Goal: Transaction & Acquisition: Purchase product/service

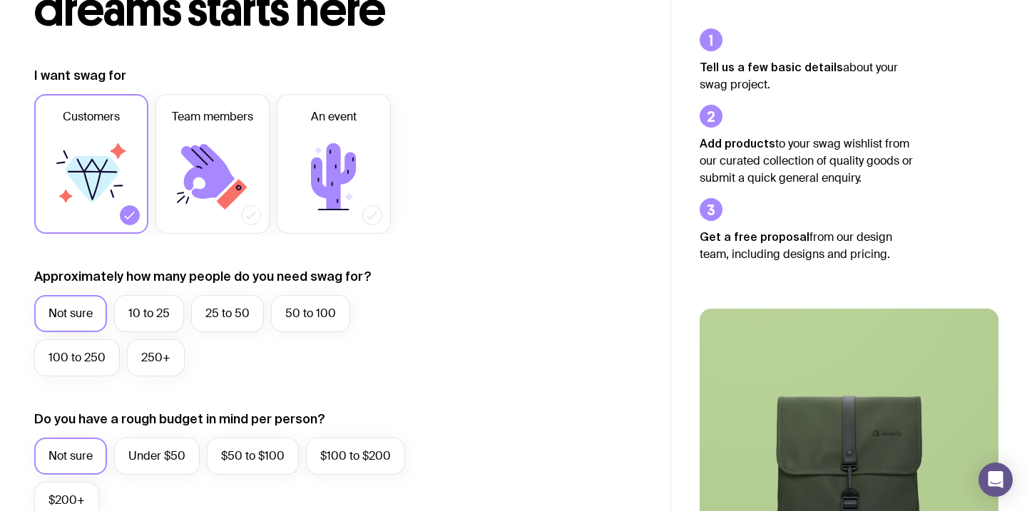
scroll to position [150, 0]
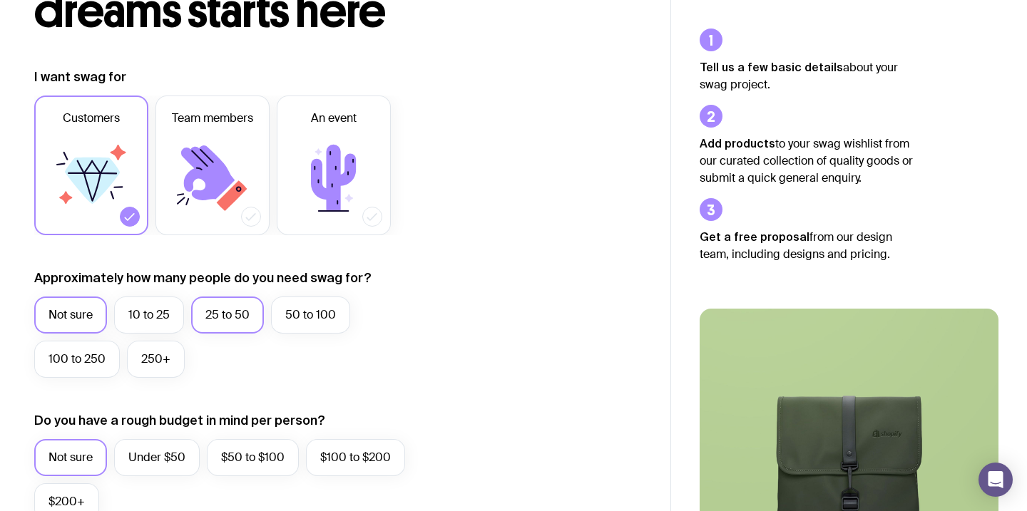
click at [218, 317] on label "25 to 50" at bounding box center [227, 315] width 73 height 37
click at [0, 0] on input "25 to 50" at bounding box center [0, 0] width 0 height 0
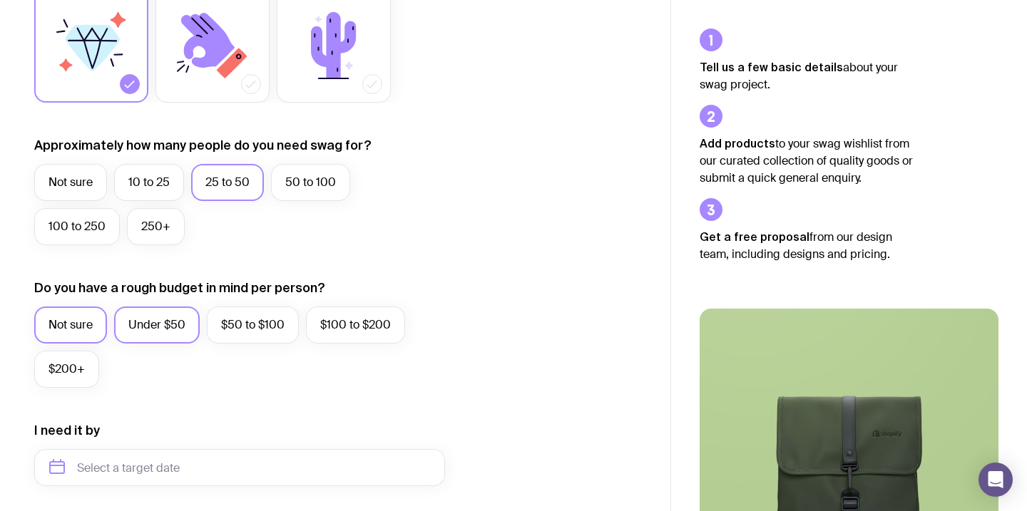
click at [160, 333] on label "Under $50" at bounding box center [157, 325] width 86 height 37
click at [0, 0] on input "Under $50" at bounding box center [0, 0] width 0 height 0
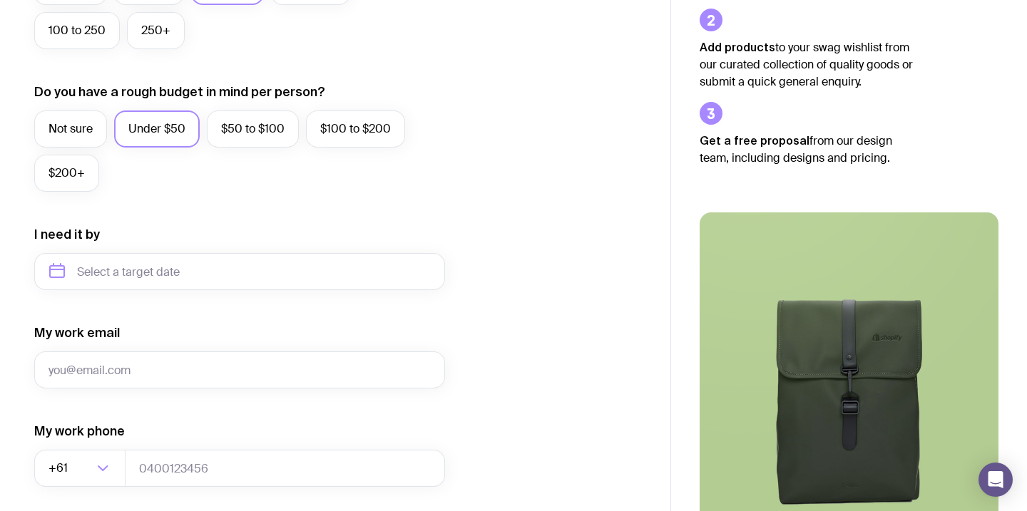
scroll to position [526, 0]
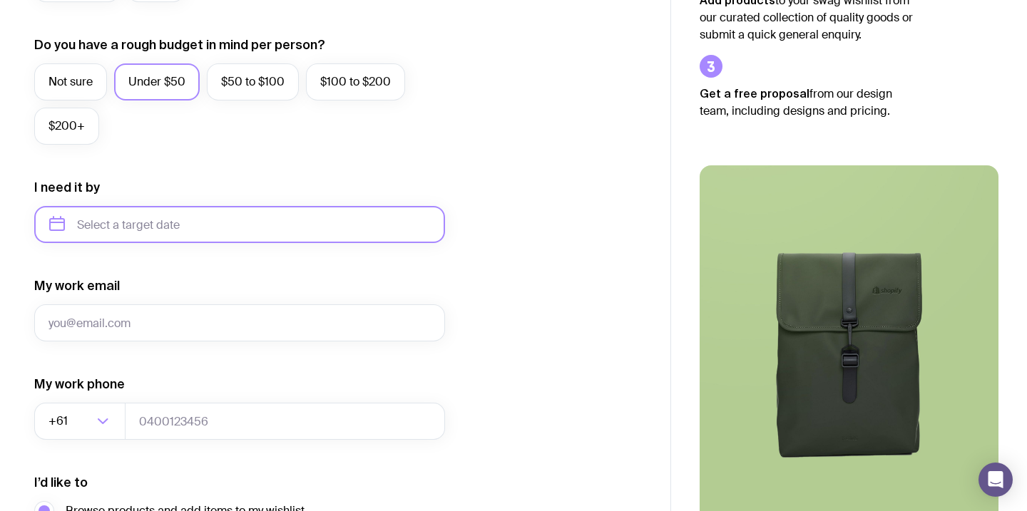
click at [170, 231] on input "text" at bounding box center [239, 224] width 411 height 37
click at [65, 400] on button "Oct" at bounding box center [67, 400] width 52 height 29
type input "[DATE]"
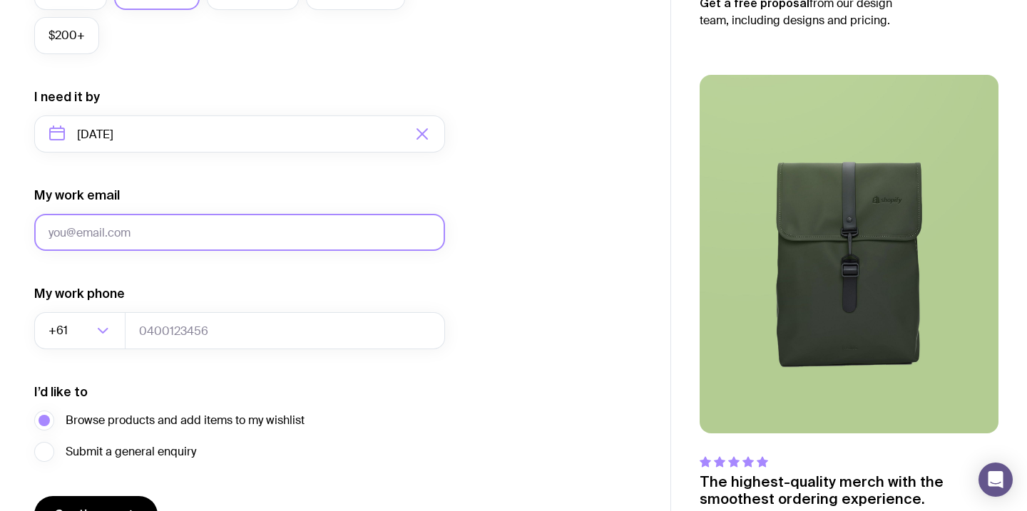
scroll to position [701, 0]
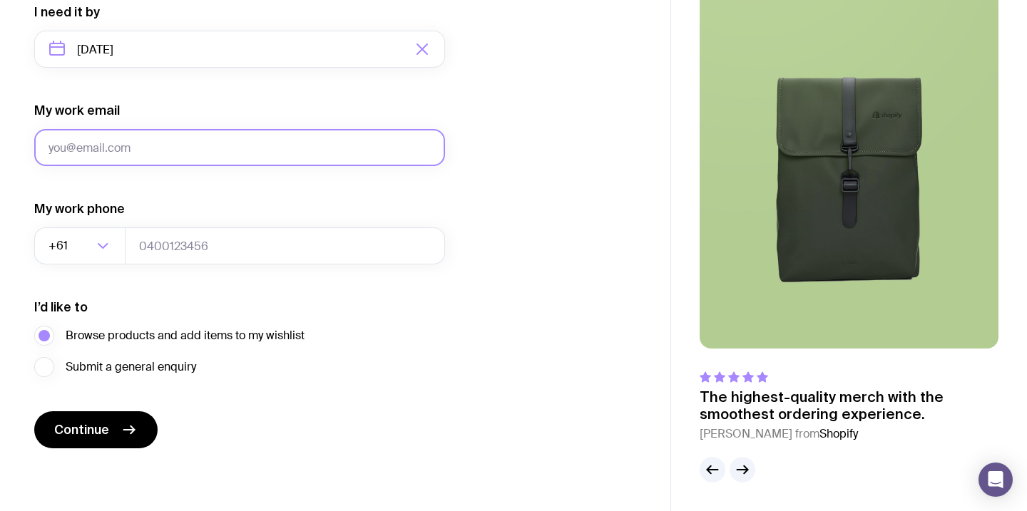
click at [191, 153] on input "My work email" at bounding box center [239, 147] width 411 height 37
type input "[PERSON_NAME][EMAIL_ADDRESS][DOMAIN_NAME]"
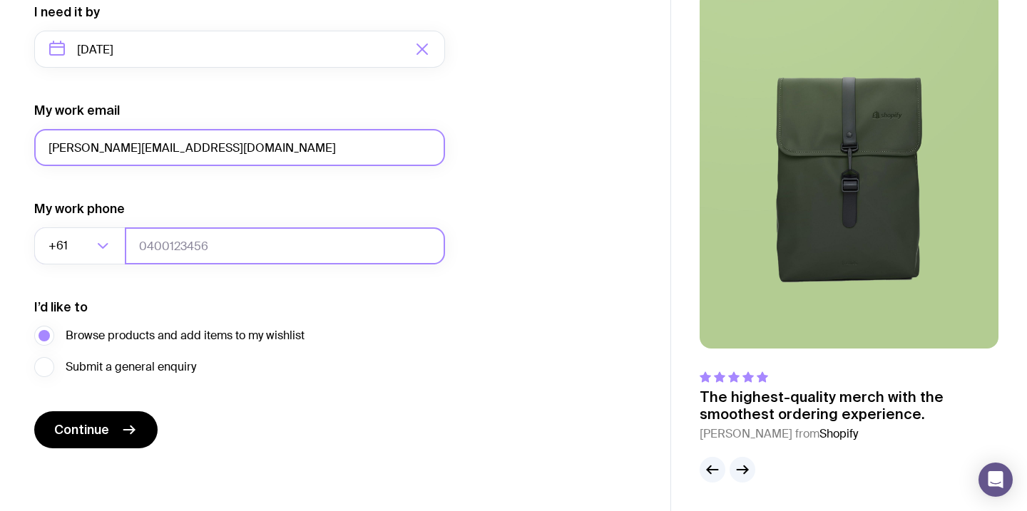
type input "07903709692"
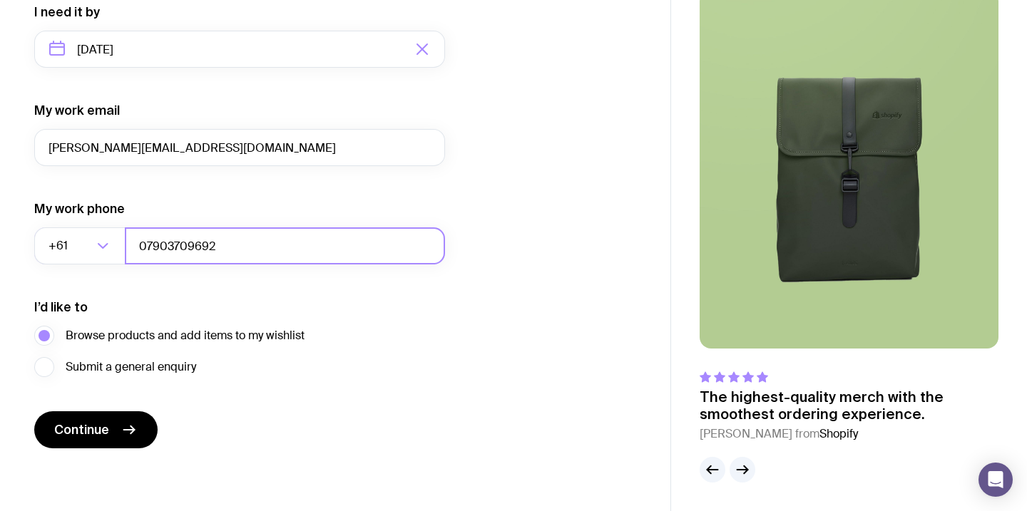
click at [180, 252] on input "07903709692" at bounding box center [285, 246] width 320 height 37
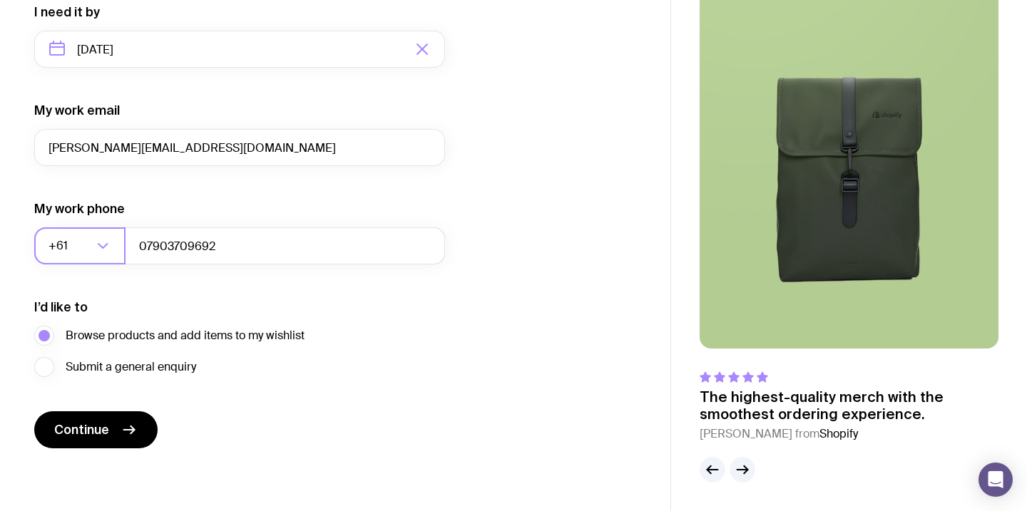
click at [84, 252] on input "Search for option" at bounding box center [82, 246] width 22 height 37
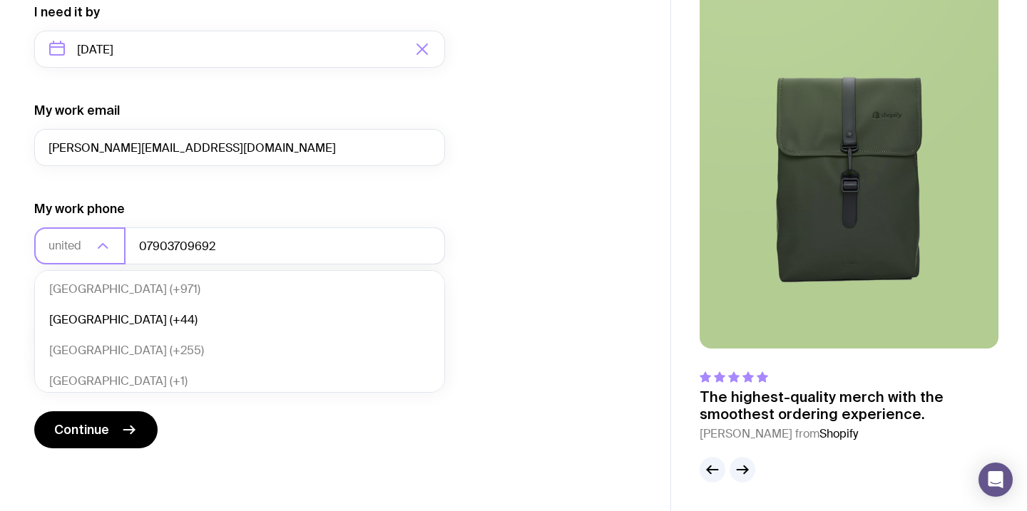
click at [83, 318] on li "United Kingdom (+44)" at bounding box center [239, 320] width 409 height 31
type input "united"
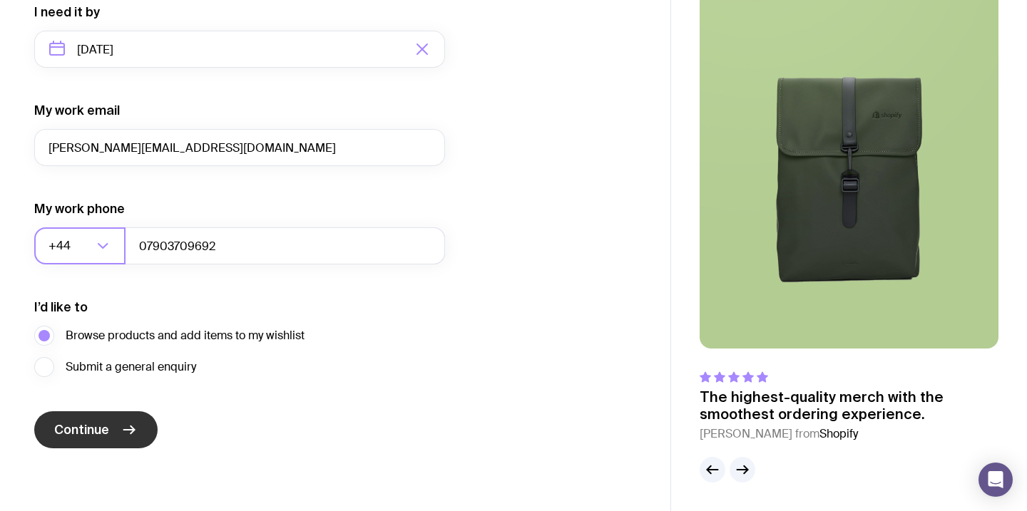
click at [68, 432] on span "Continue" at bounding box center [81, 430] width 55 height 17
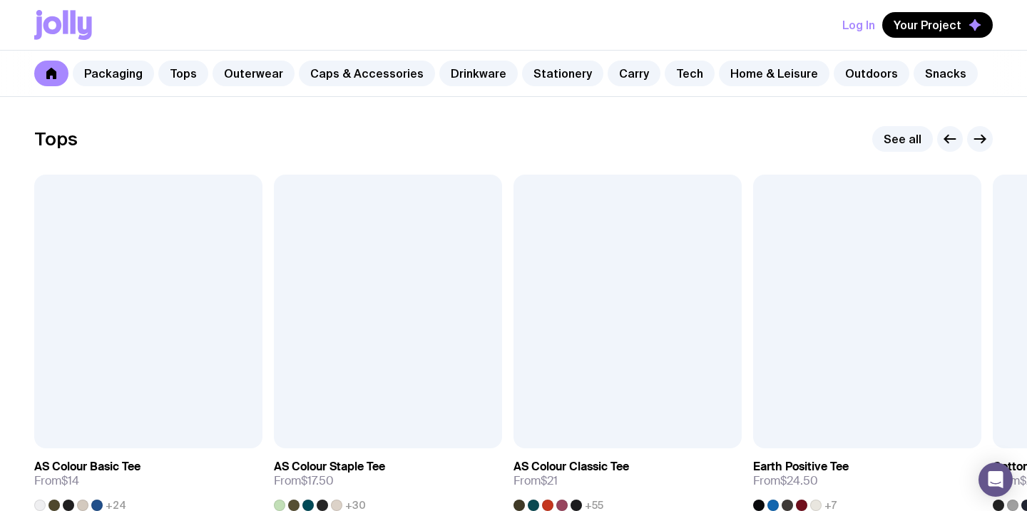
scroll to position [782, 0]
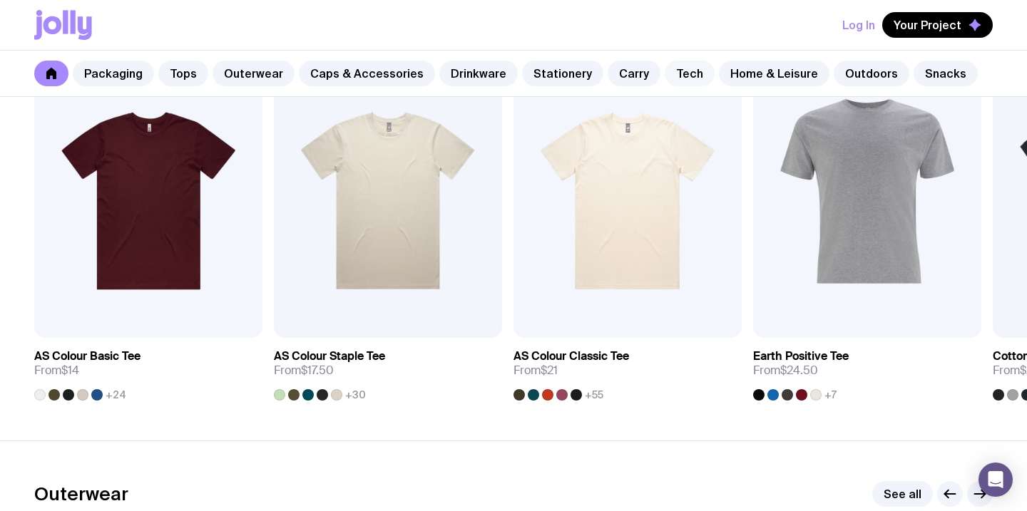
click at [665, 76] on link "Tech" at bounding box center [690, 74] width 50 height 26
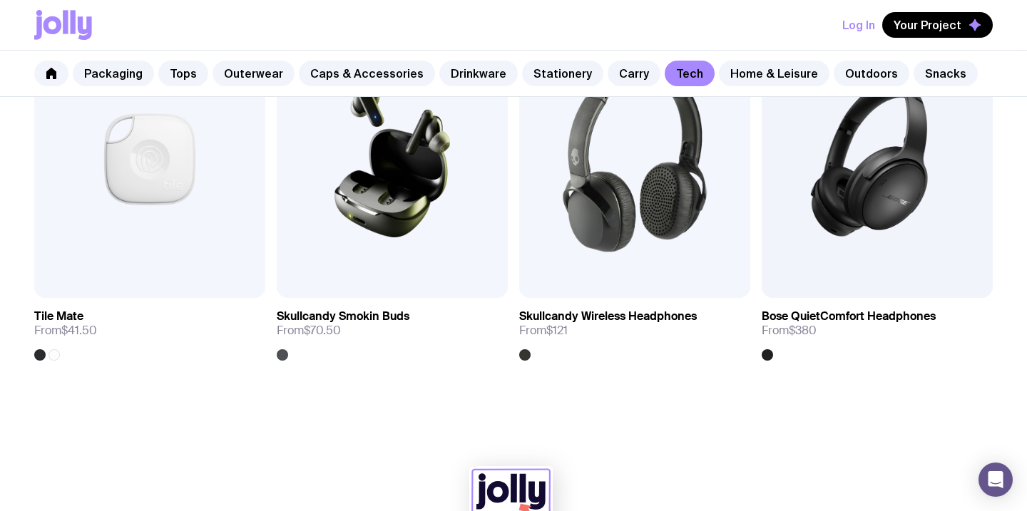
scroll to position [2757, 0]
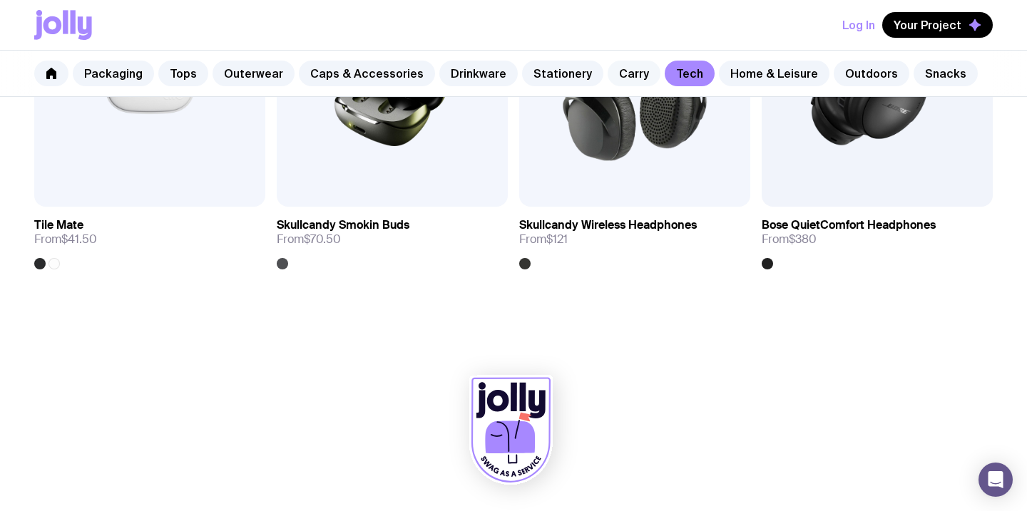
click at [608, 72] on link "Carry" at bounding box center [634, 74] width 53 height 26
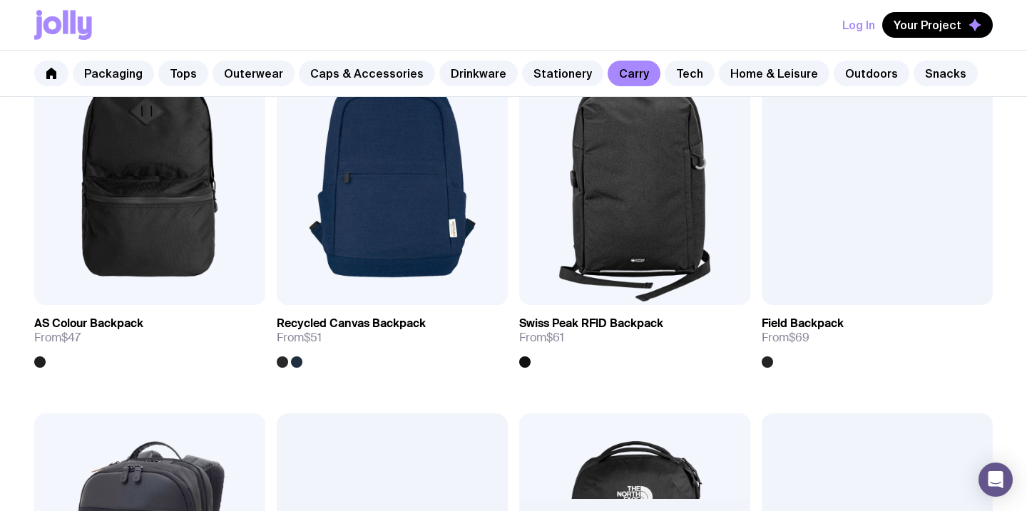
scroll to position [1146, 0]
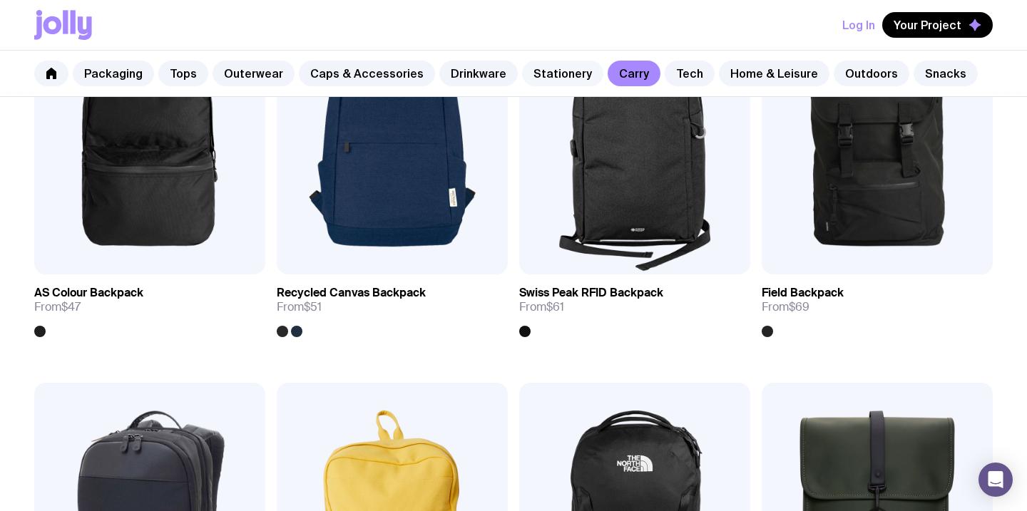
click at [549, 76] on link "Stationery" at bounding box center [562, 74] width 81 height 26
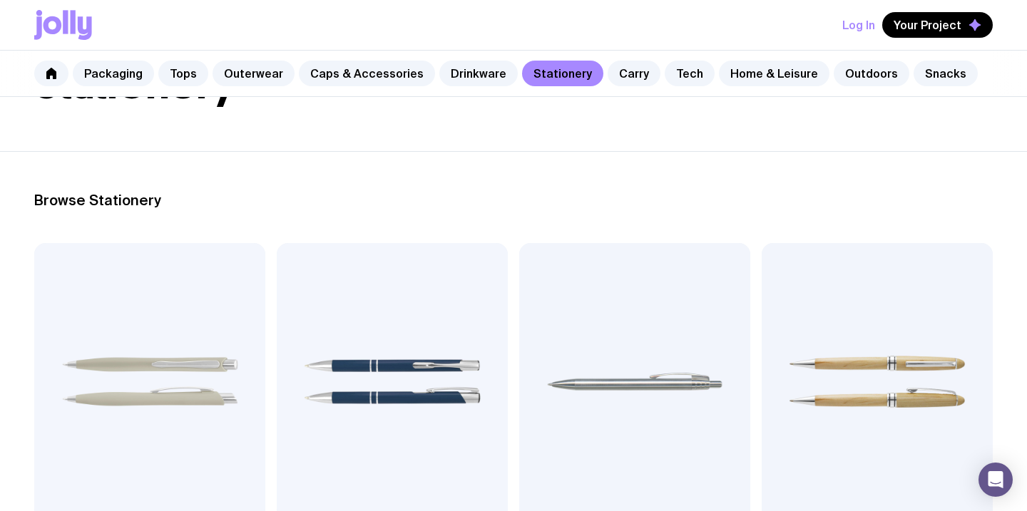
scroll to position [130, 0]
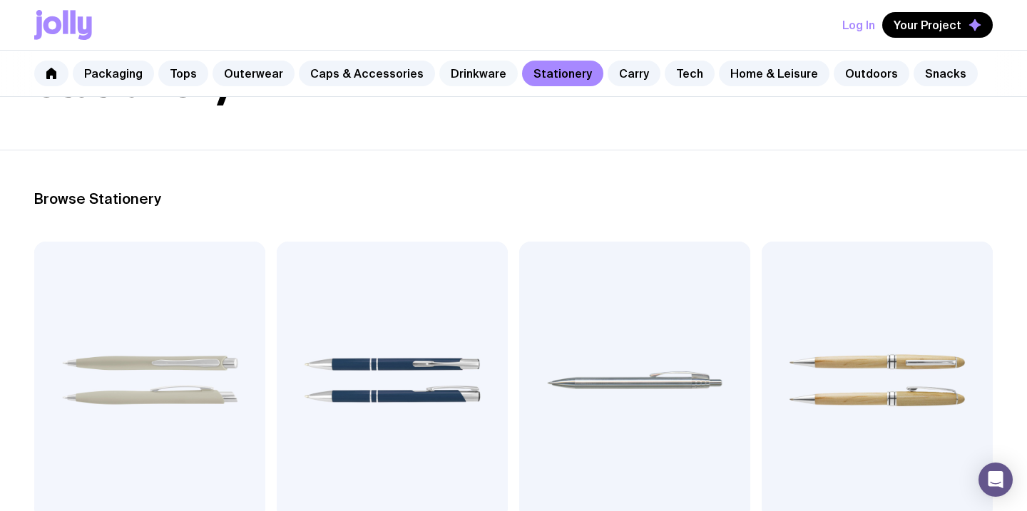
click at [466, 70] on link "Drinkware" at bounding box center [478, 74] width 78 height 26
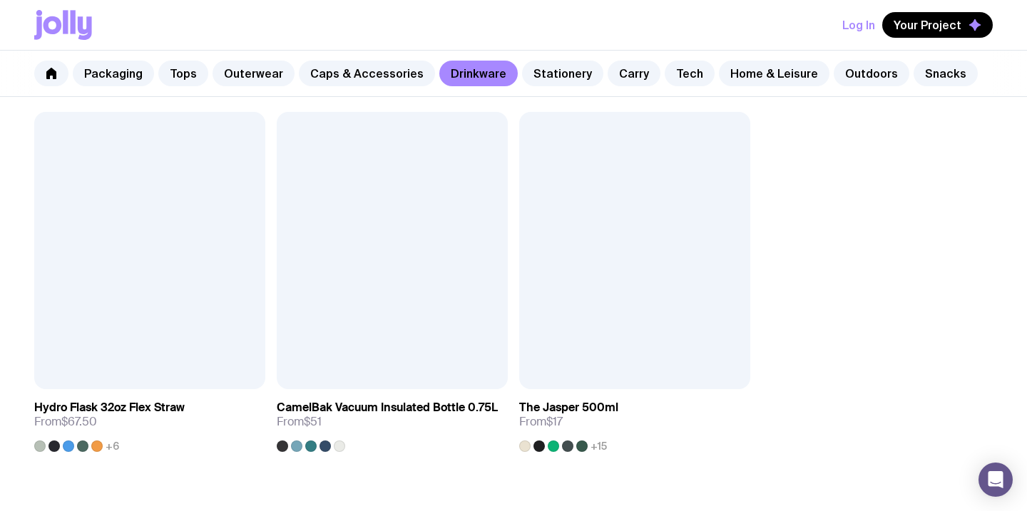
scroll to position [2189, 0]
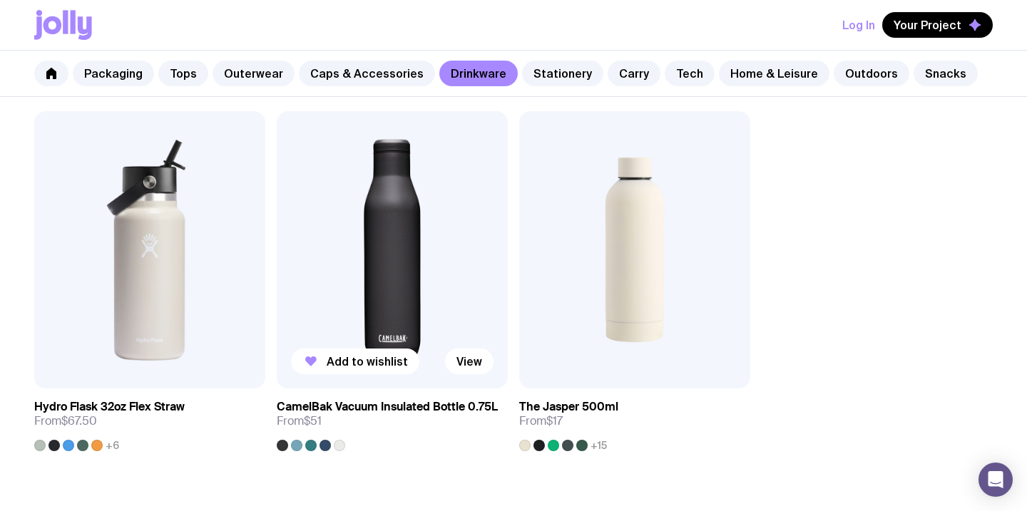
click at [414, 252] on img at bounding box center [392, 249] width 231 height 277
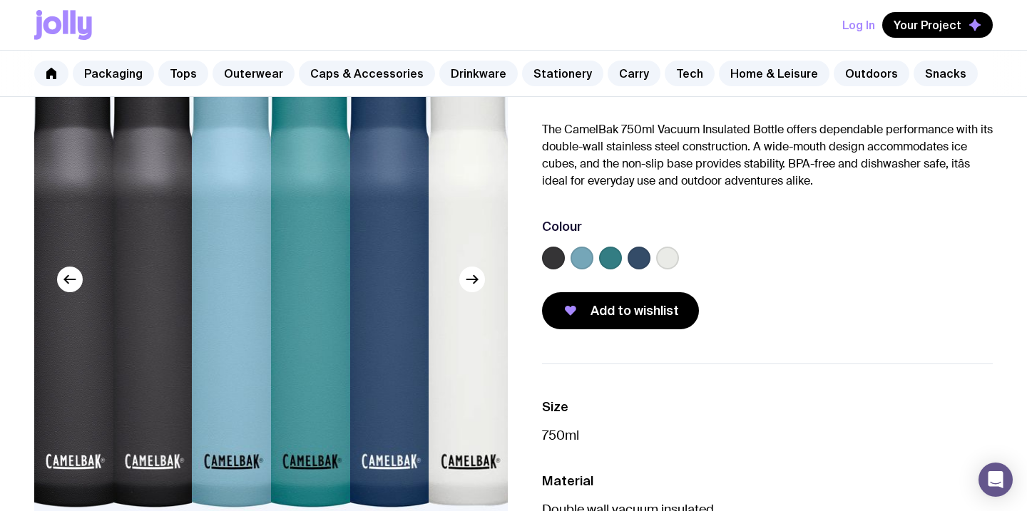
scroll to position [128, 0]
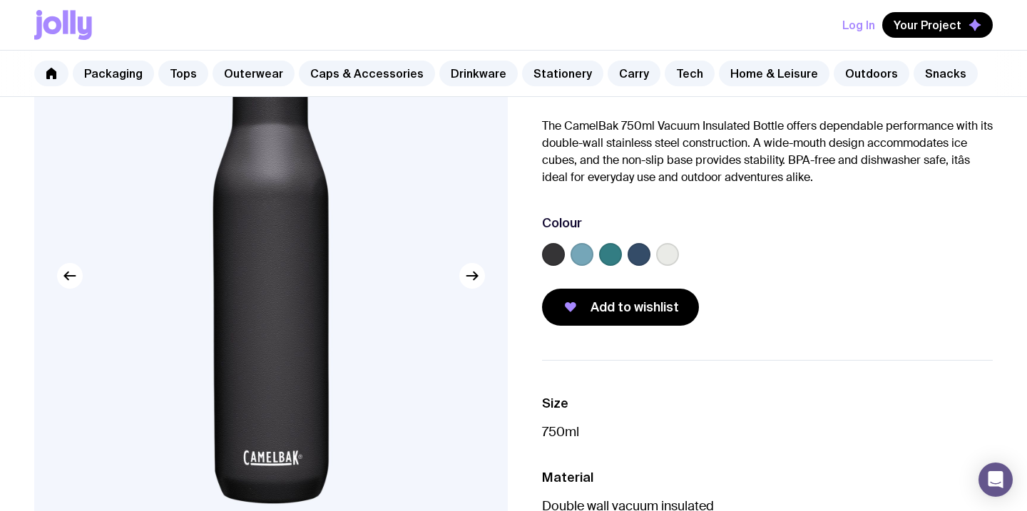
click at [578, 252] on label at bounding box center [582, 254] width 23 height 23
click at [0, 0] on input "radio" at bounding box center [0, 0] width 0 height 0
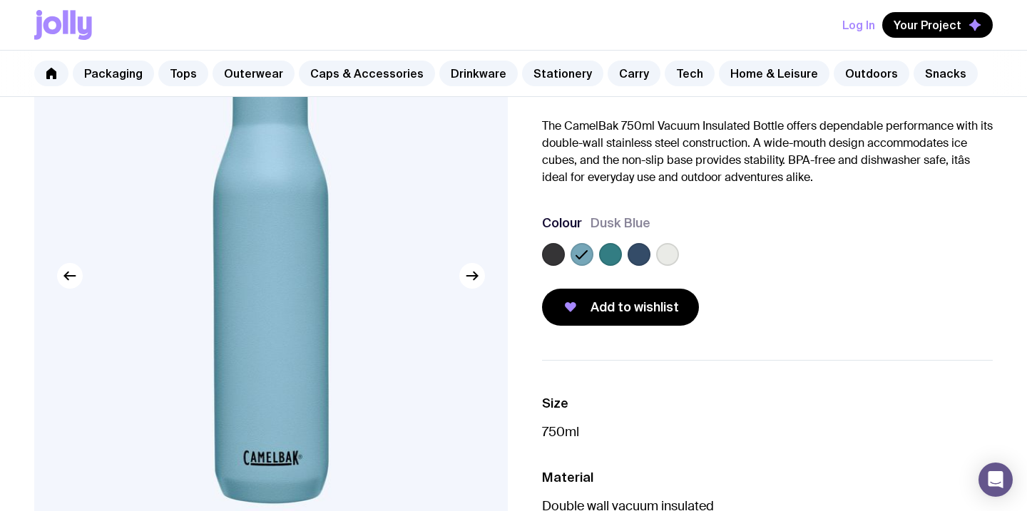
click at [616, 255] on label at bounding box center [610, 254] width 23 height 23
click at [0, 0] on input "radio" at bounding box center [0, 0] width 0 height 0
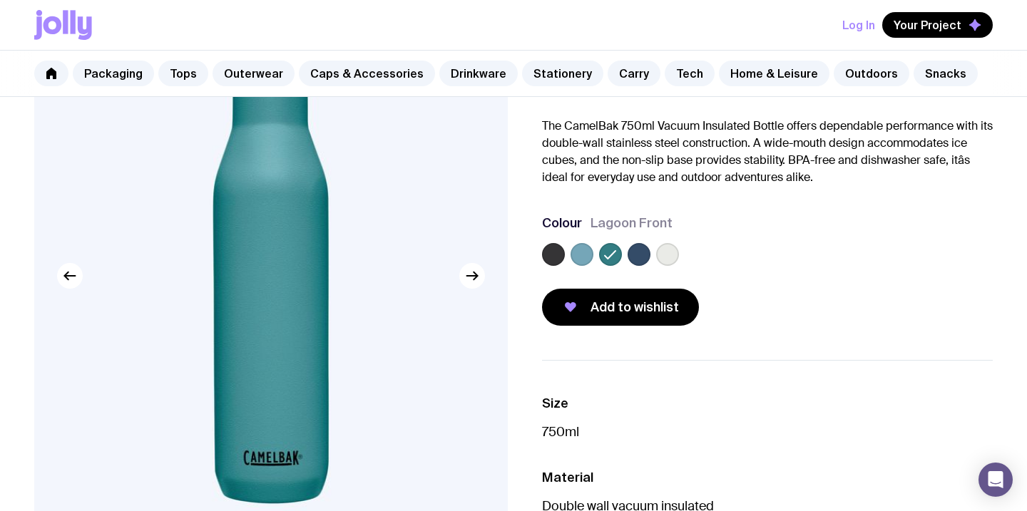
click at [640, 255] on label at bounding box center [639, 254] width 23 height 23
click at [0, 0] on input "radio" at bounding box center [0, 0] width 0 height 0
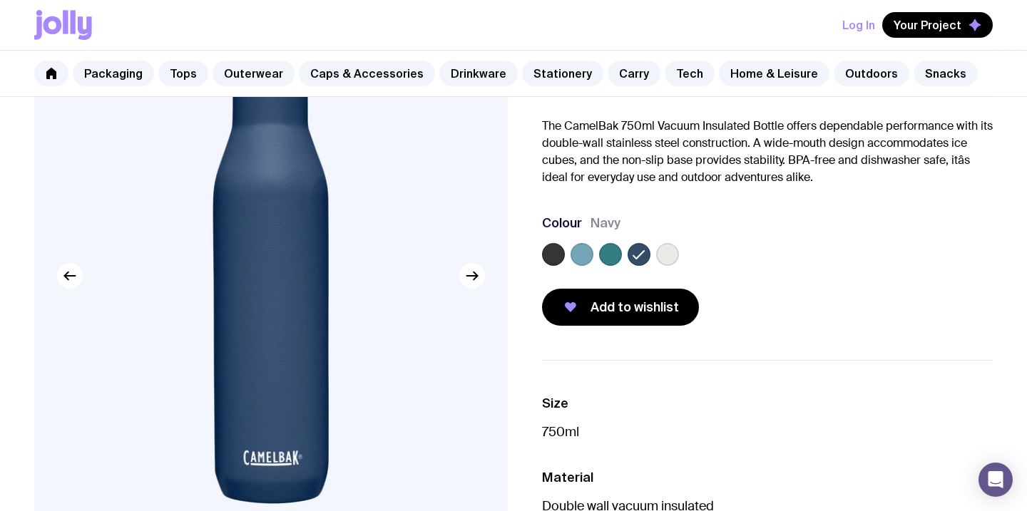
click at [672, 255] on label at bounding box center [667, 254] width 23 height 23
click at [0, 0] on input "radio" at bounding box center [0, 0] width 0 height 0
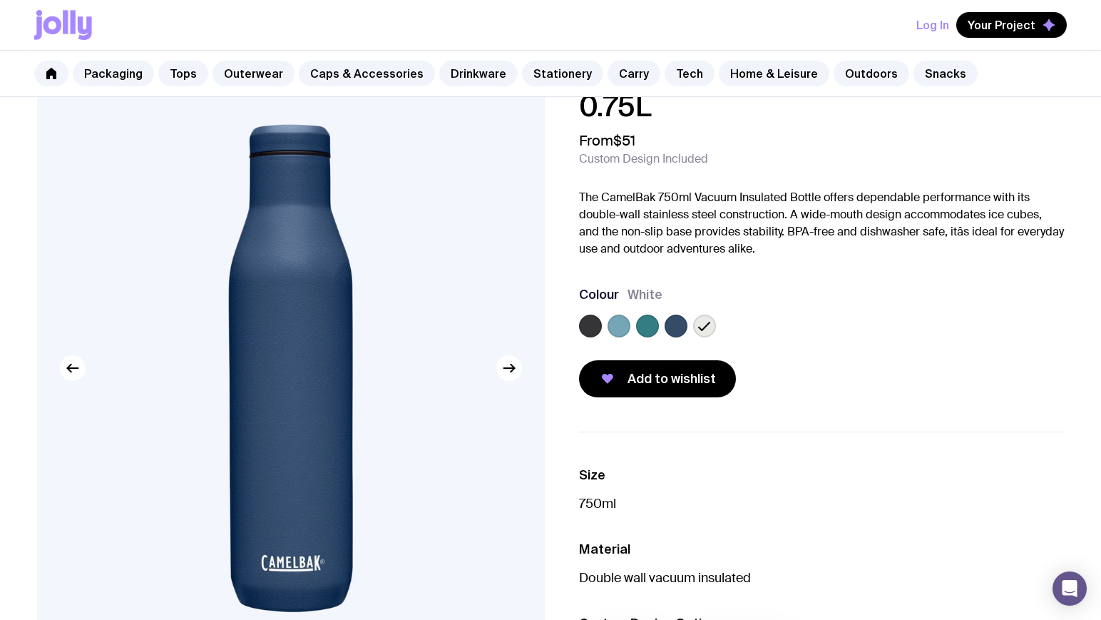
scroll to position [59, 0]
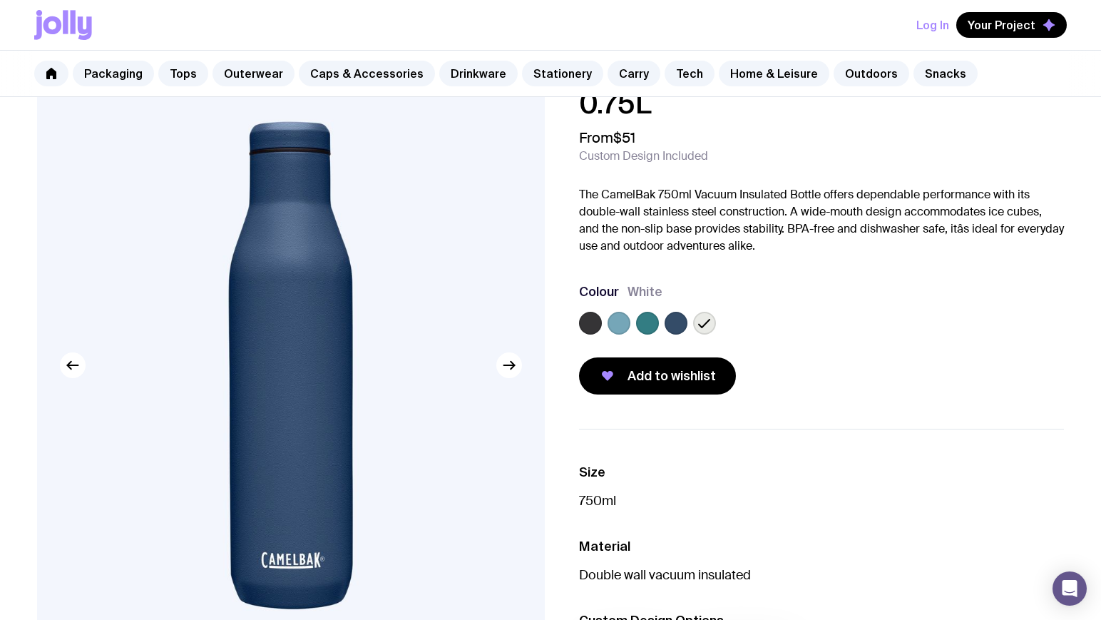
click at [699, 318] on icon at bounding box center [704, 323] width 17 height 17
click at [0, 0] on input "radio" at bounding box center [0, 0] width 0 height 0
click at [707, 327] on icon at bounding box center [704, 323] width 17 height 17
click at [0, 0] on input "radio" at bounding box center [0, 0] width 0 height 0
click at [674, 330] on label at bounding box center [676, 323] width 23 height 23
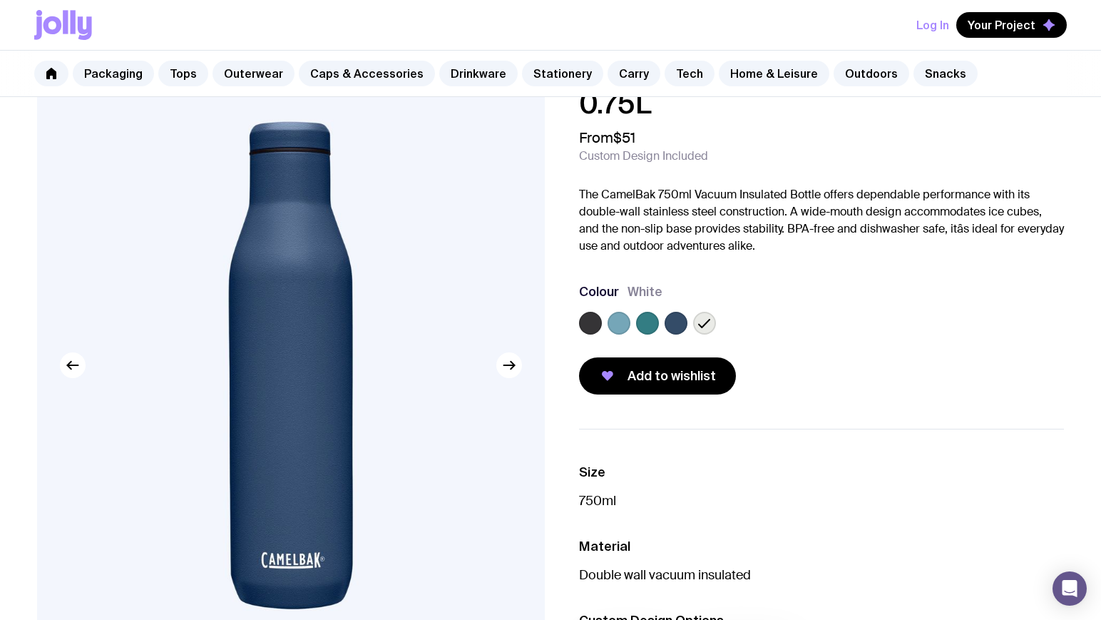
click at [0, 0] on input "radio" at bounding box center [0, 0] width 0 height 0
click at [631, 326] on div at bounding box center [821, 326] width 485 height 29
click at [606, 327] on div at bounding box center [821, 326] width 485 height 29
click at [643, 326] on label at bounding box center [647, 323] width 23 height 23
click at [0, 0] on input "radio" at bounding box center [0, 0] width 0 height 0
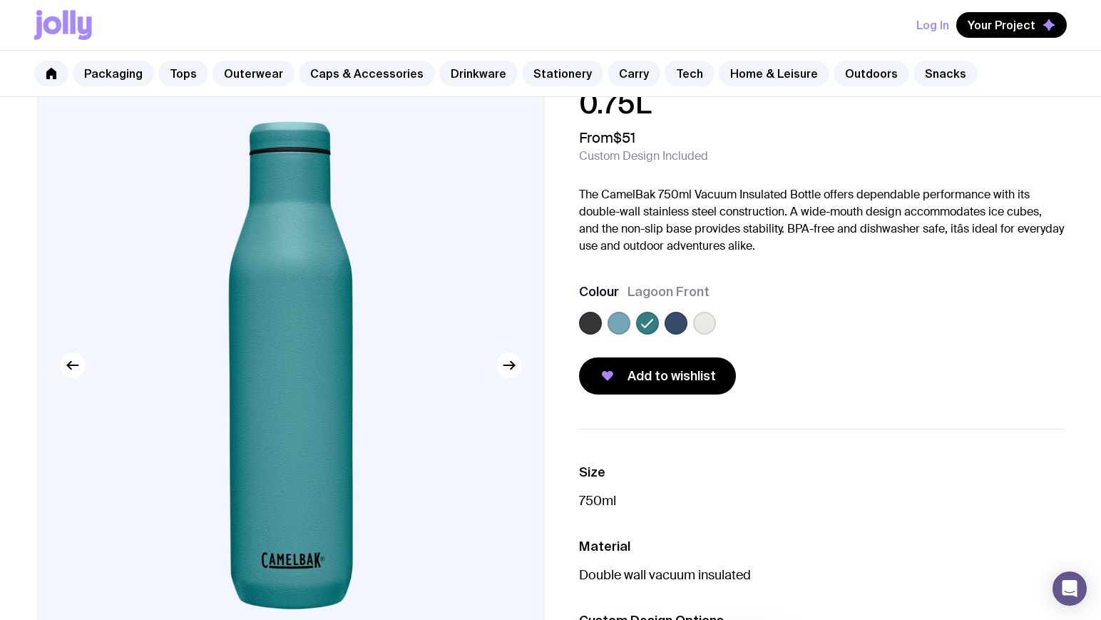
click at [697, 322] on label at bounding box center [704, 323] width 23 height 23
click at [0, 0] on input "radio" at bounding box center [0, 0] width 0 height 0
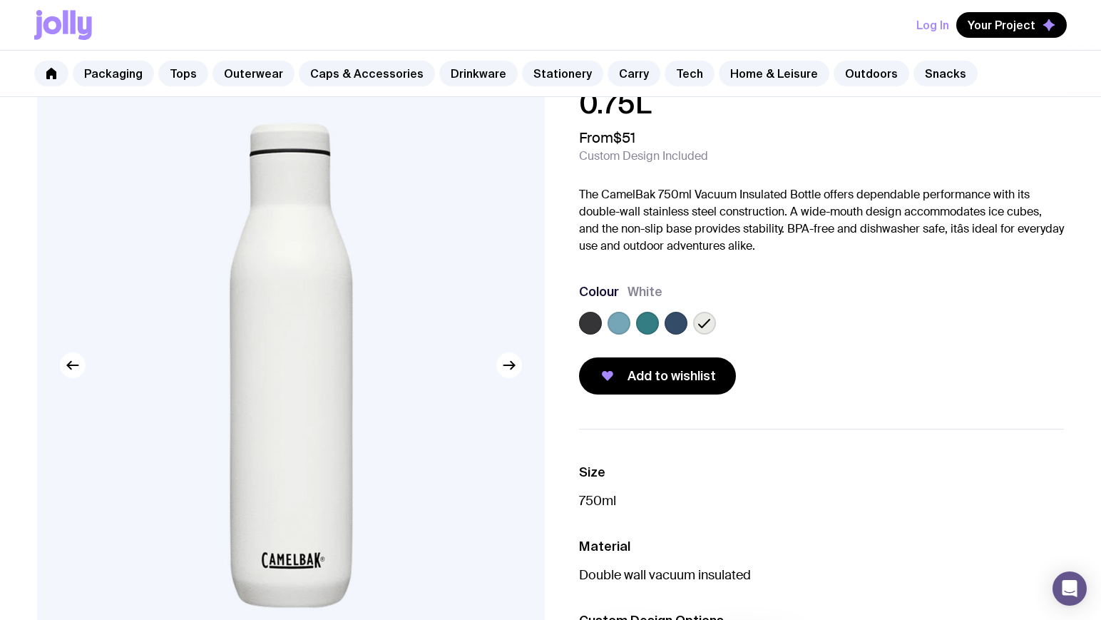
scroll to position [62, 0]
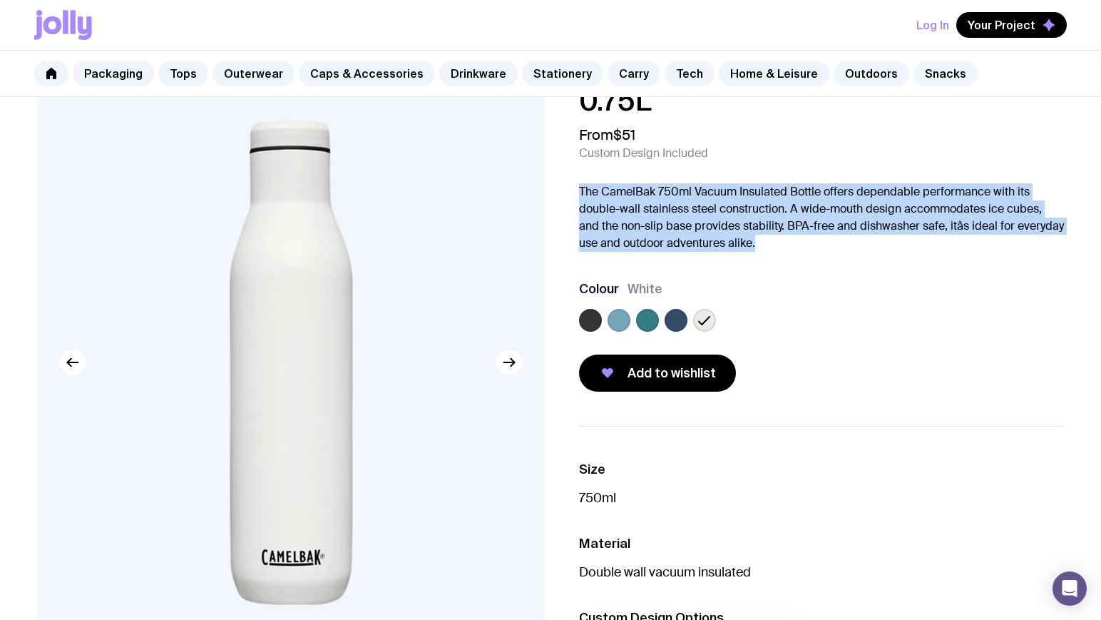
drag, startPoint x: 757, startPoint y: 245, endPoint x: 554, endPoint y: 180, distance: 212.7
click at [554, 180] on div "CamelBak Vacuum Insulated Bottle 0.75L From $51 Custom Design Included The Came…" at bounding box center [551, 416] width 1096 height 716
copy p "The CamelBak 750ml Vacuum Insulated Bottle offers dependable performance with i…"
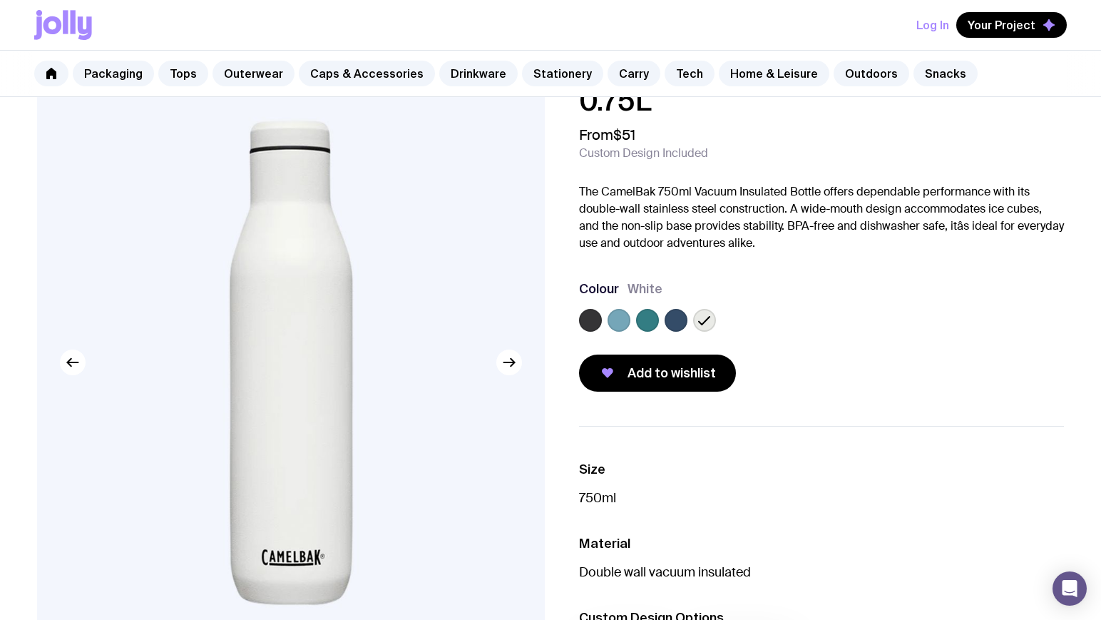
click at [955, 255] on div "CamelBak Vacuum Insulated Bottle 0.75L From $51 Custom Design Included The Came…" at bounding box center [821, 225] width 485 height 334
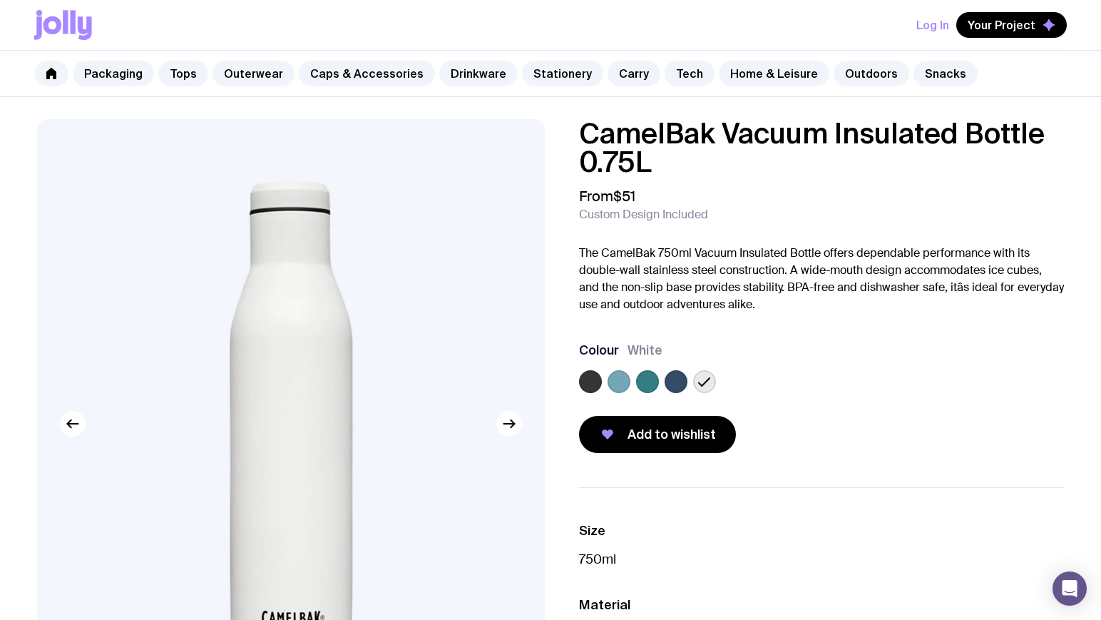
scroll to position [0, 0]
click at [616, 67] on link "Carry" at bounding box center [634, 74] width 53 height 26
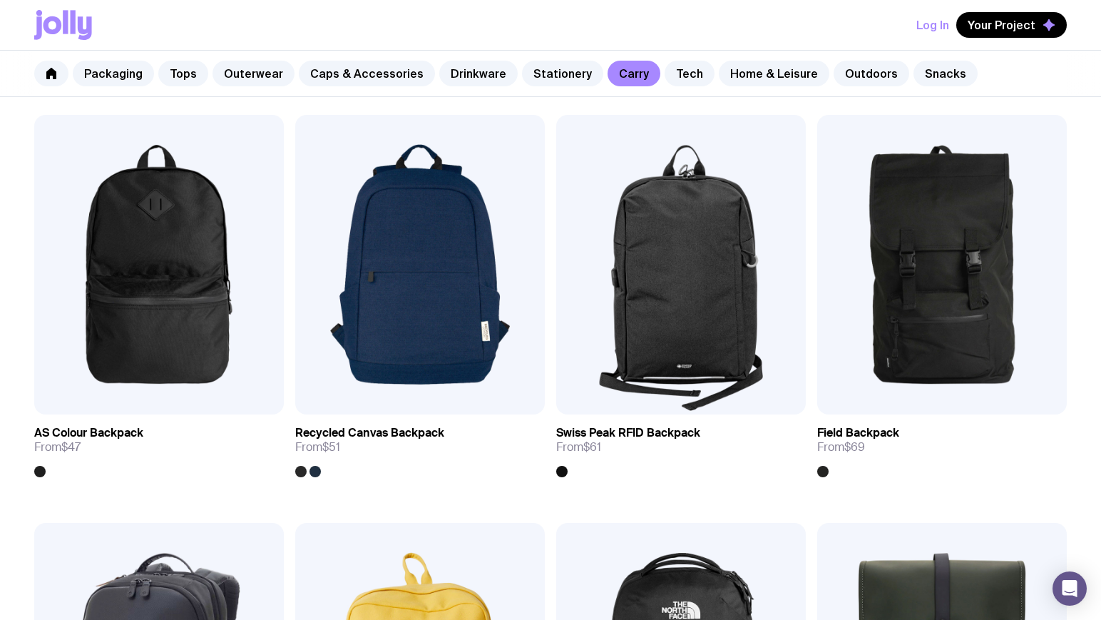
scroll to position [921, 0]
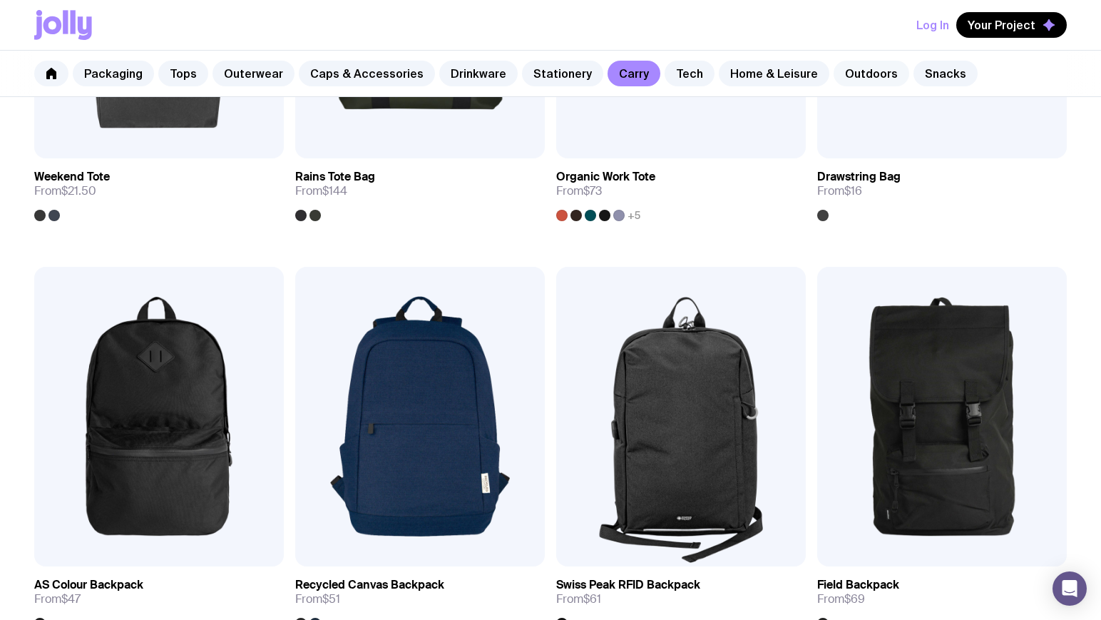
click at [856, 74] on link "Outdoors" at bounding box center [872, 74] width 76 height 26
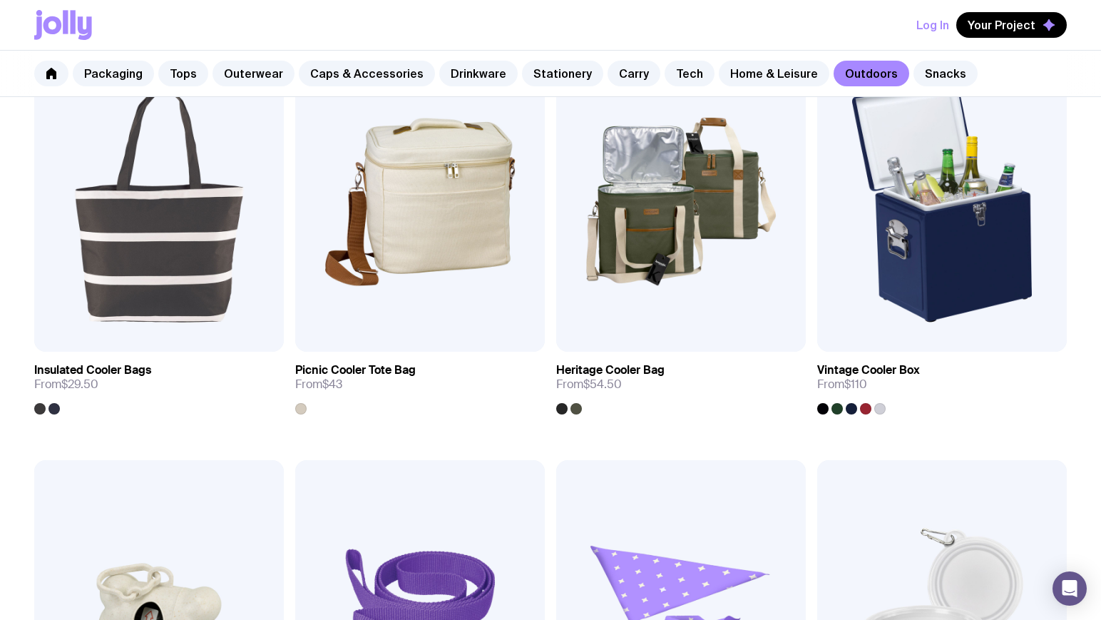
scroll to position [1524, 0]
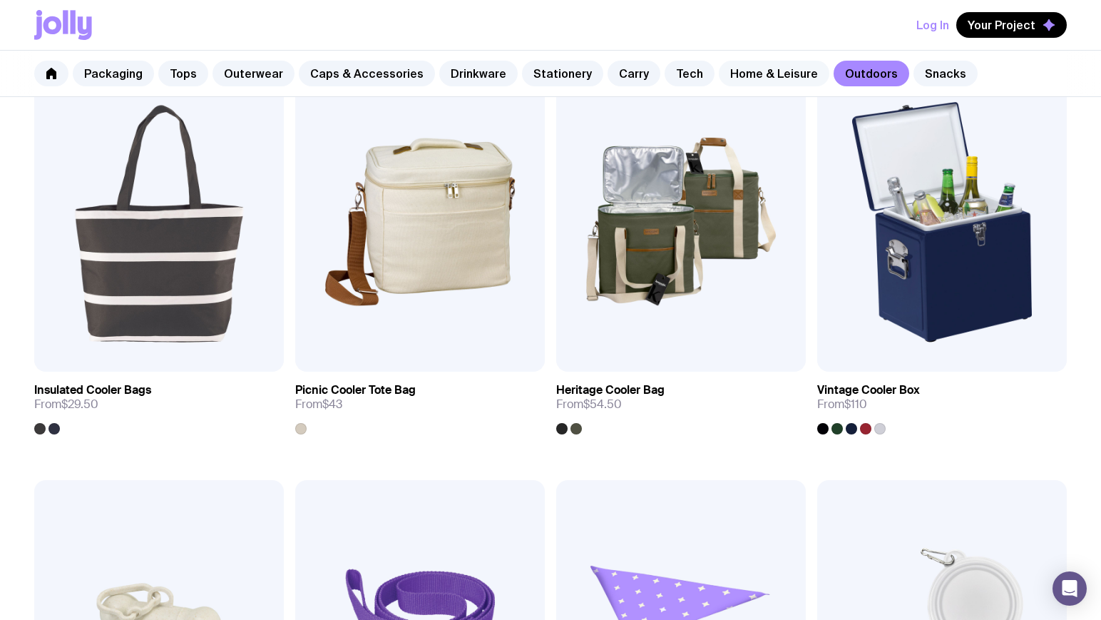
click at [738, 75] on link "Home & Leisure" at bounding box center [774, 74] width 111 height 26
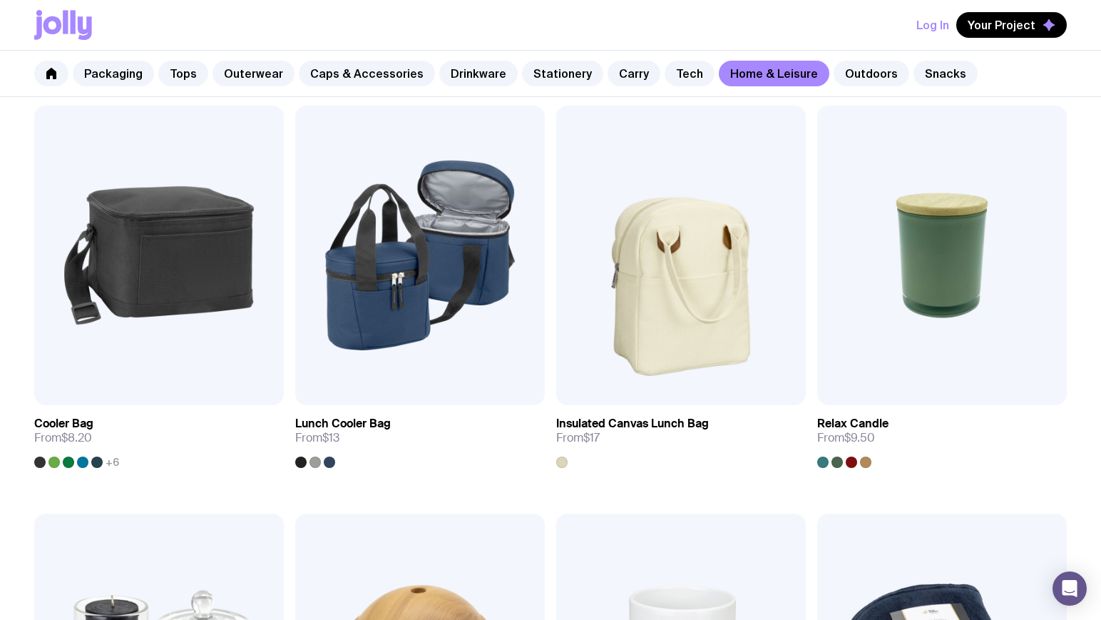
scroll to position [1800, 0]
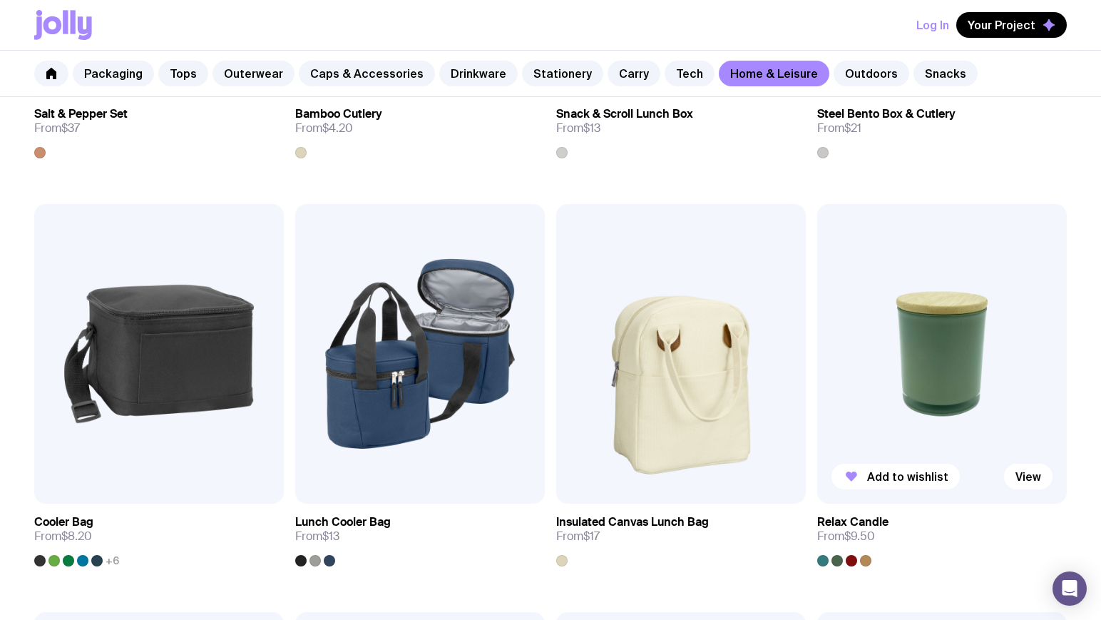
click at [944, 392] on img at bounding box center [942, 354] width 250 height 300
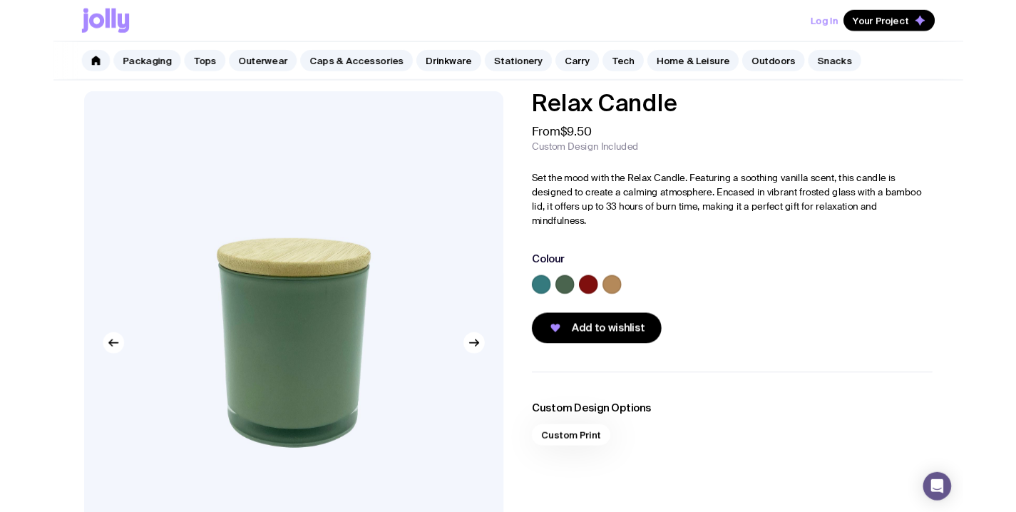
scroll to position [22, 0]
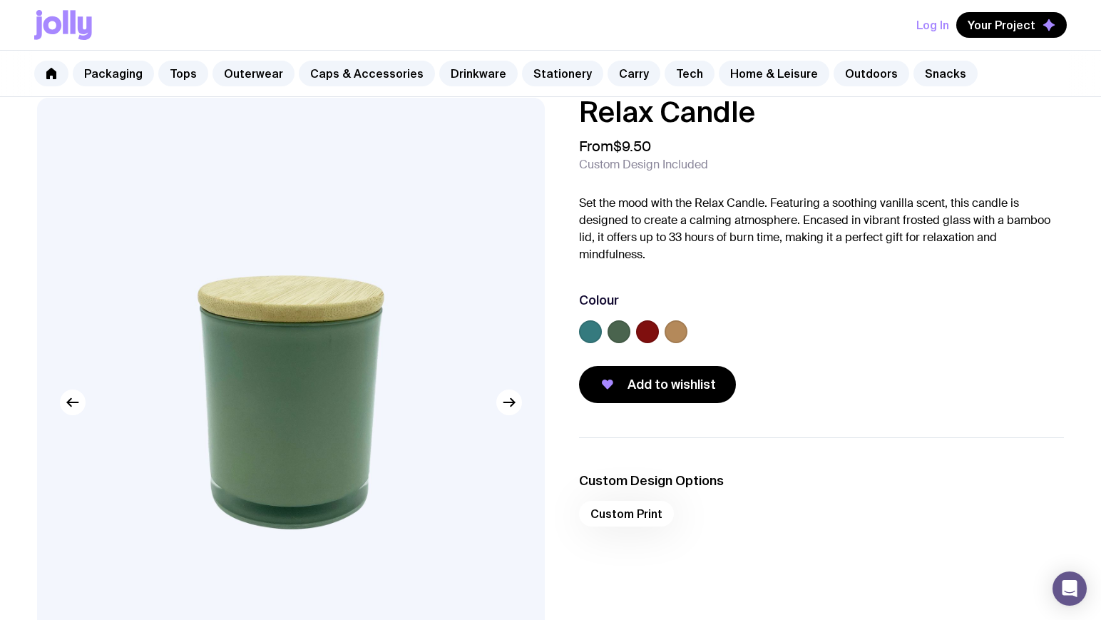
click at [630, 336] on div at bounding box center [619, 331] width 23 height 23
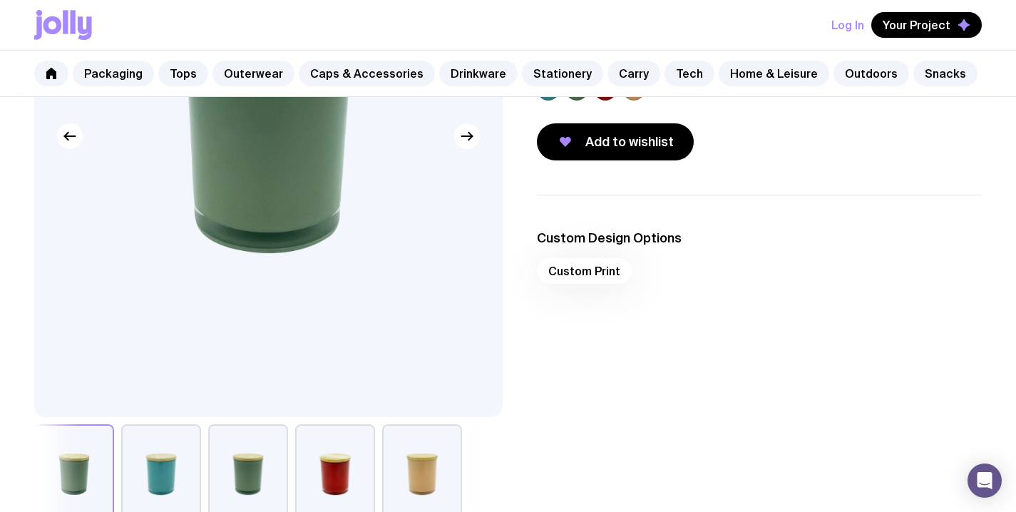
scroll to position [245, 0]
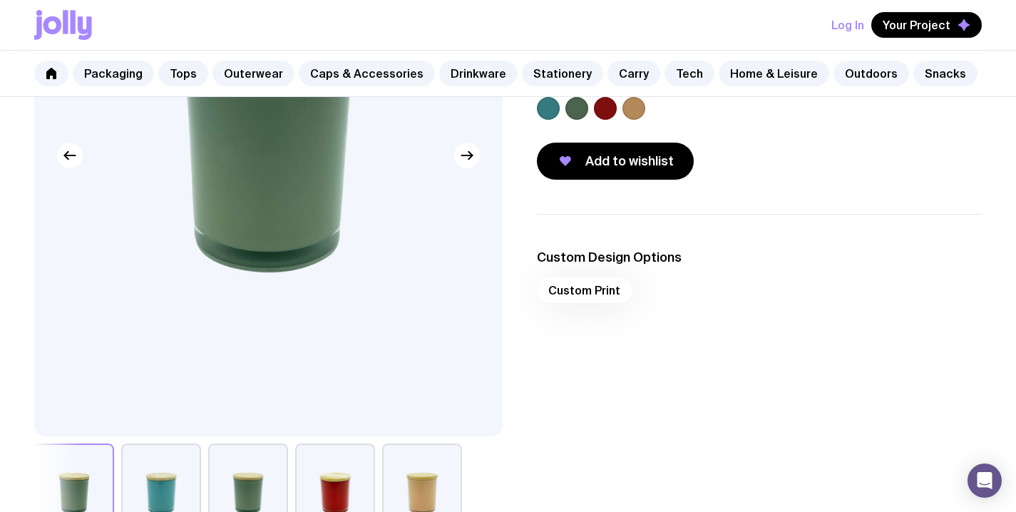
click at [359, 466] on button "button" at bounding box center [335, 494] width 80 height 100
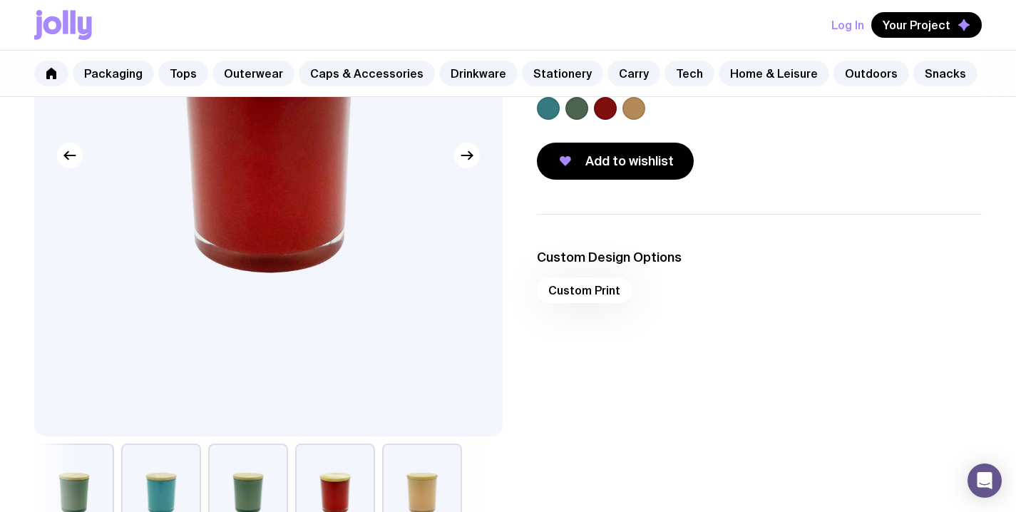
click at [443, 485] on button "button" at bounding box center [422, 494] width 80 height 100
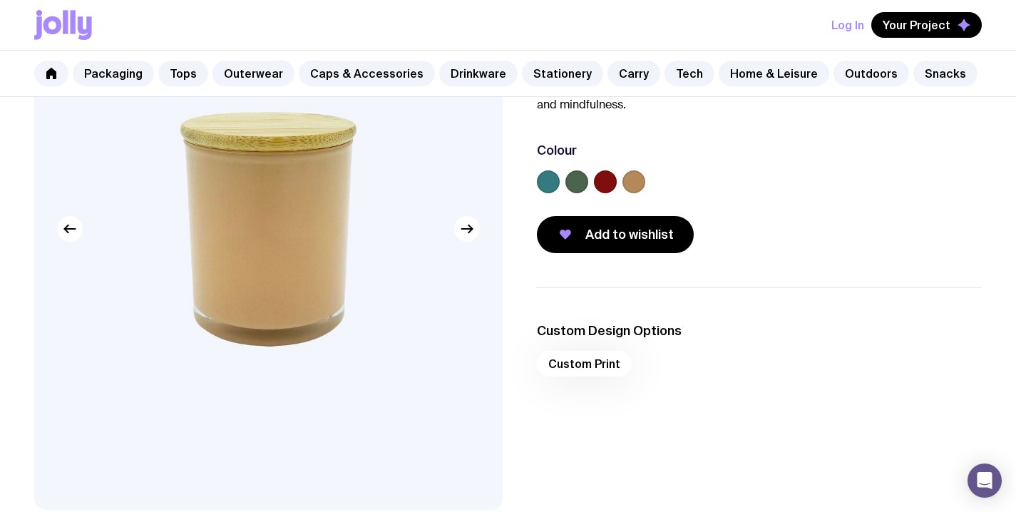
scroll to position [169, 0]
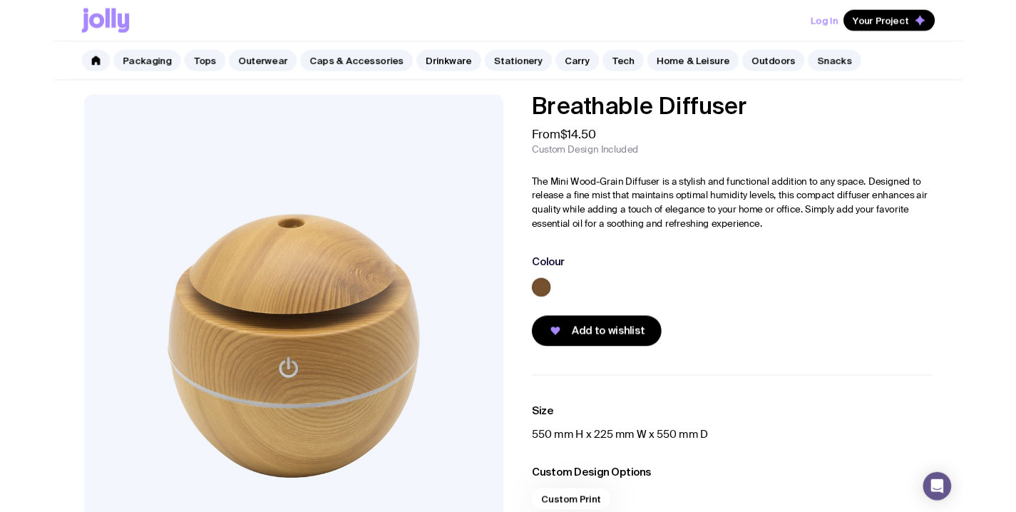
scroll to position [27, 0]
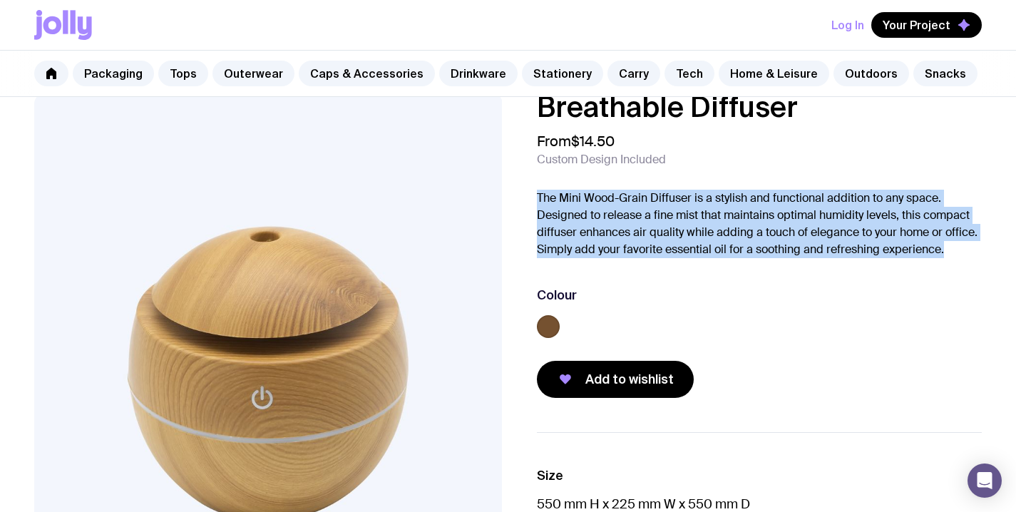
drag, startPoint x: 536, startPoint y: 199, endPoint x: 973, endPoint y: 249, distance: 440.1
click at [973, 249] on div "Breathable Diffuser From $14.50 Custom Design Included The Mini Wood-Grain Diff…" at bounding box center [748, 245] width 469 height 305
copy p "The Mini Wood-Grain Diffuser is a stylish and functional addition to any space.…"
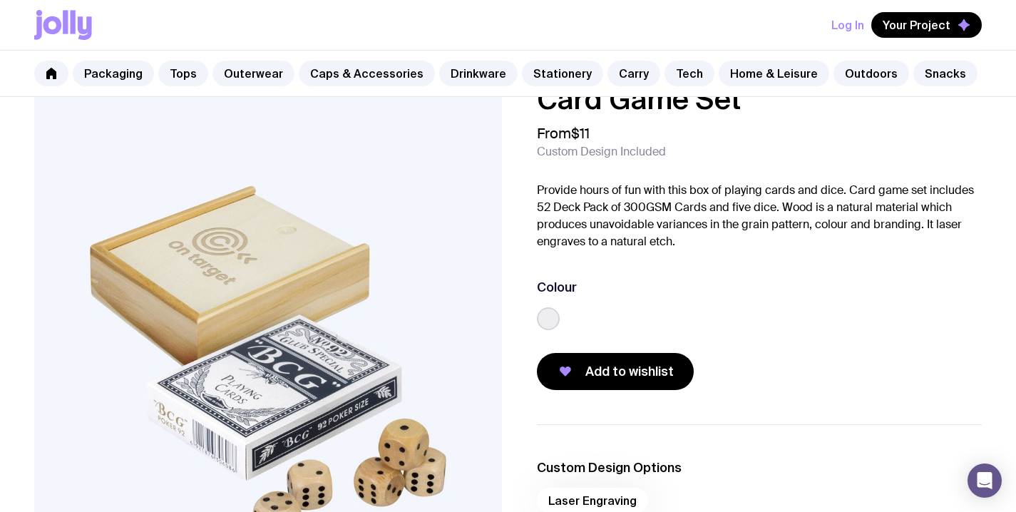
scroll to position [47, 0]
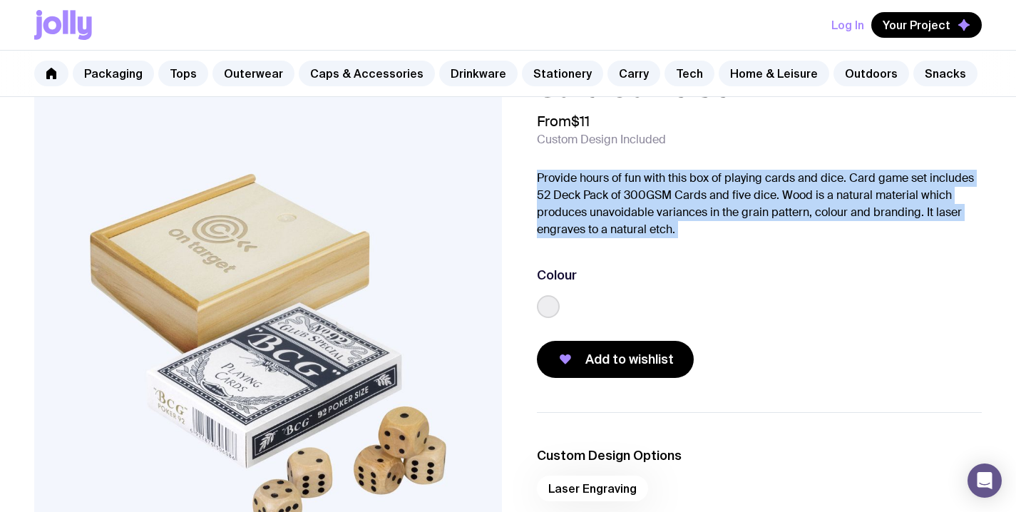
drag, startPoint x: 534, startPoint y: 177, endPoint x: 698, endPoint y: 248, distance: 178.9
click at [698, 248] on div "Card Game Set From $11 Custom Design Included Provide hours of fun with this bo…" at bounding box center [748, 225] width 469 height 305
click at [615, 216] on p "Provide hours of fun with this box of playing cards and dice. Card game set inc…" at bounding box center [760, 204] width 446 height 68
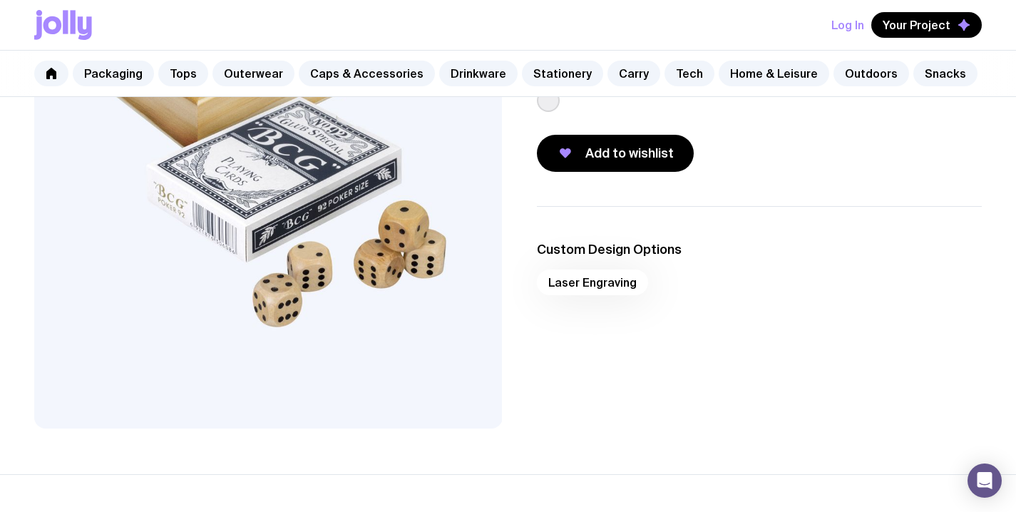
scroll to position [163, 0]
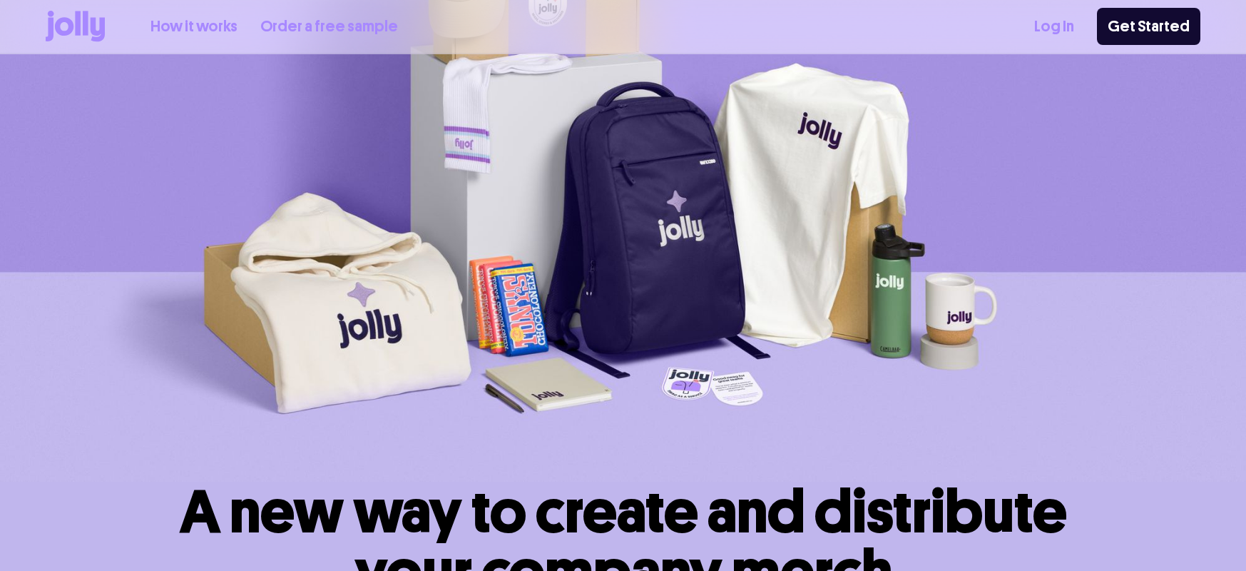
scroll to position [179, 0]
click at [1146, 29] on link "Get Started" at bounding box center [1148, 26] width 103 height 37
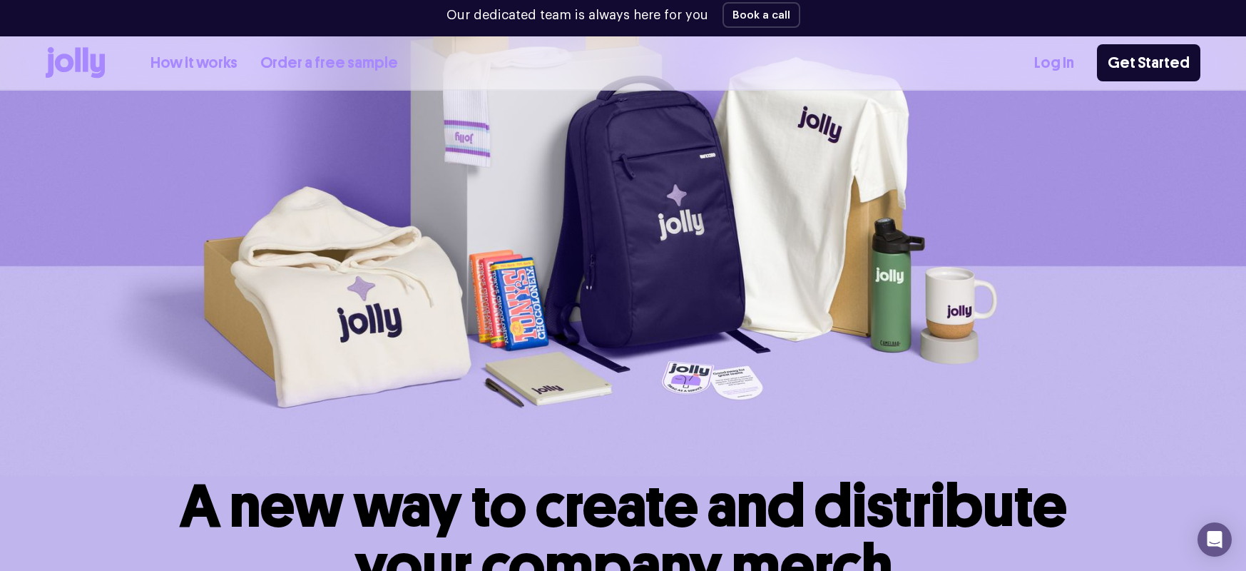
scroll to position [0, 0]
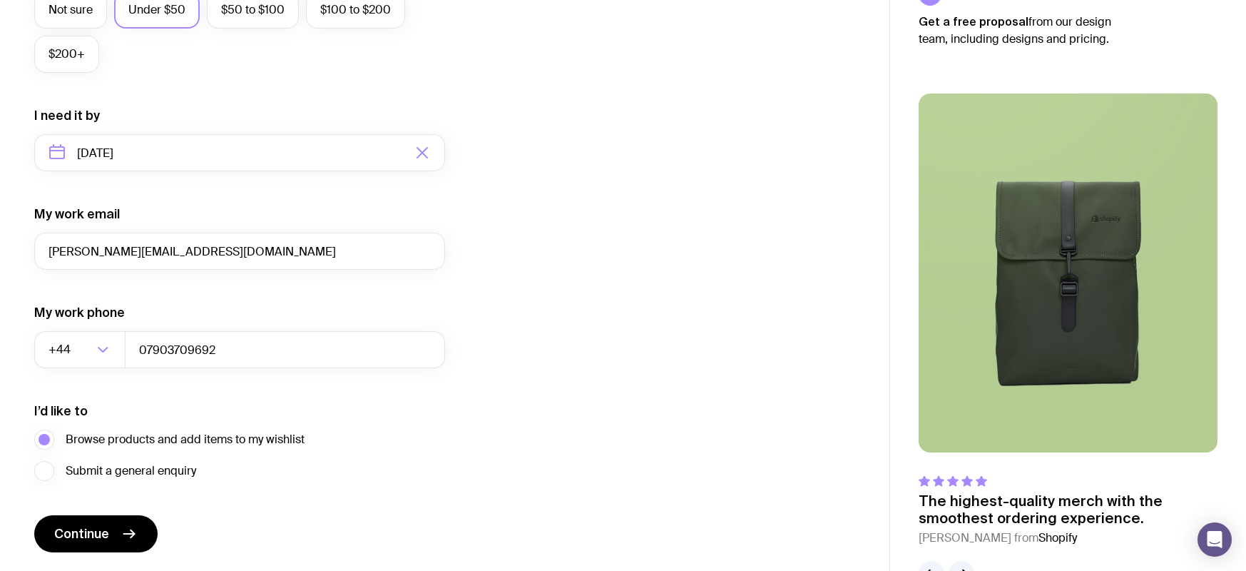
click at [63, 509] on form "I want swag for Customers Team members An event Approximately how many people d…" at bounding box center [239, 87] width 411 height 932
click at [73, 538] on span "Continue" at bounding box center [81, 533] width 55 height 17
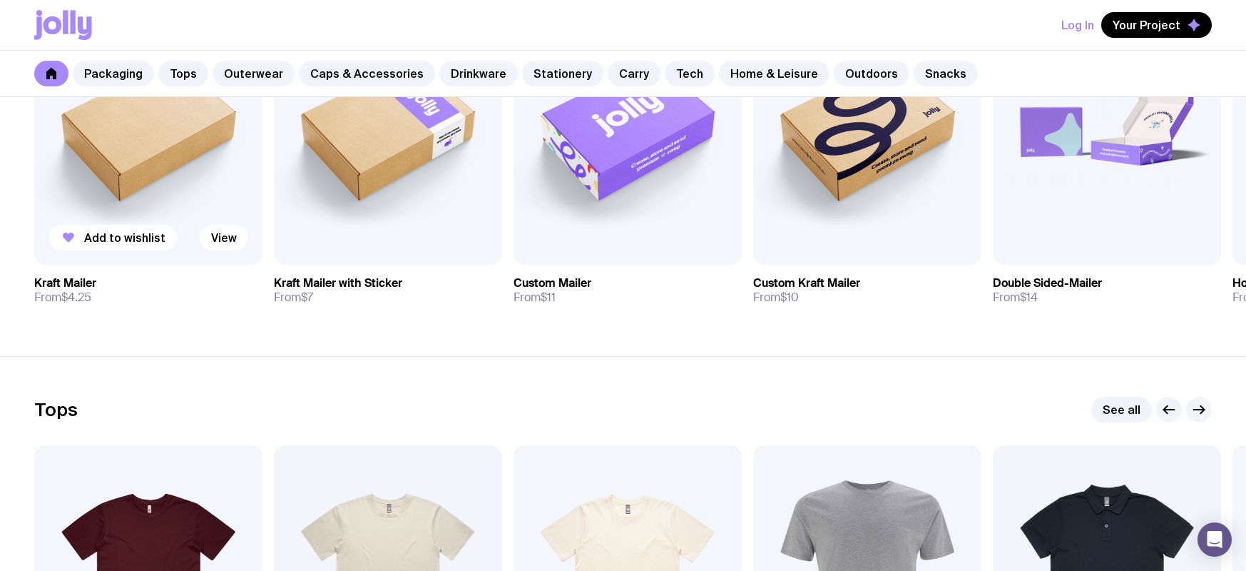
scroll to position [378, 0]
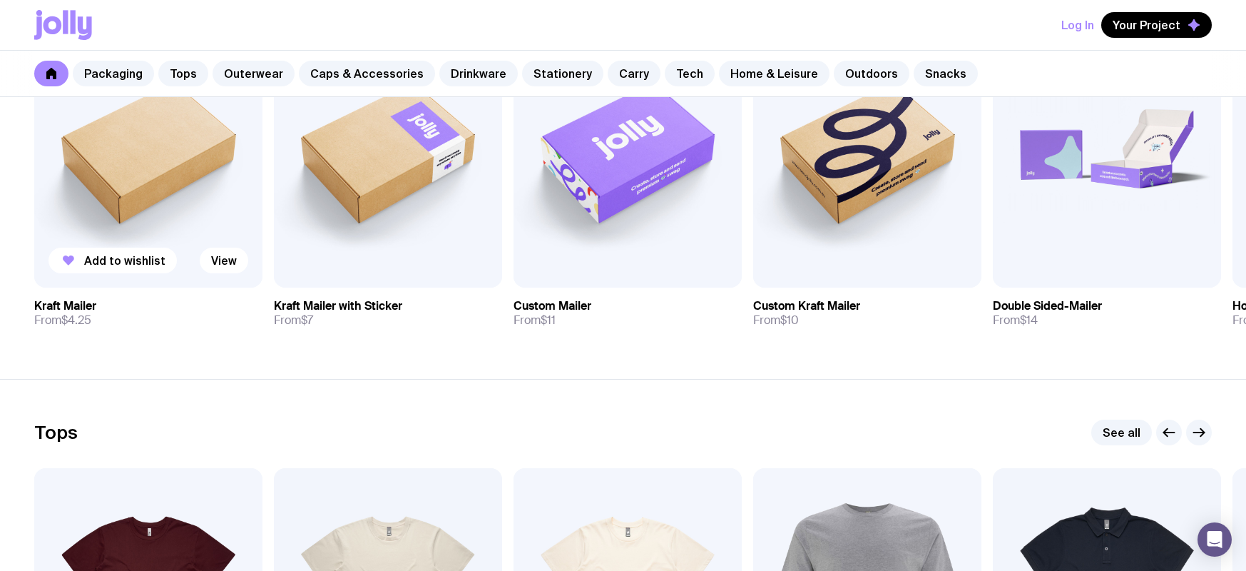
click at [149, 185] on img at bounding box center [148, 151] width 228 height 274
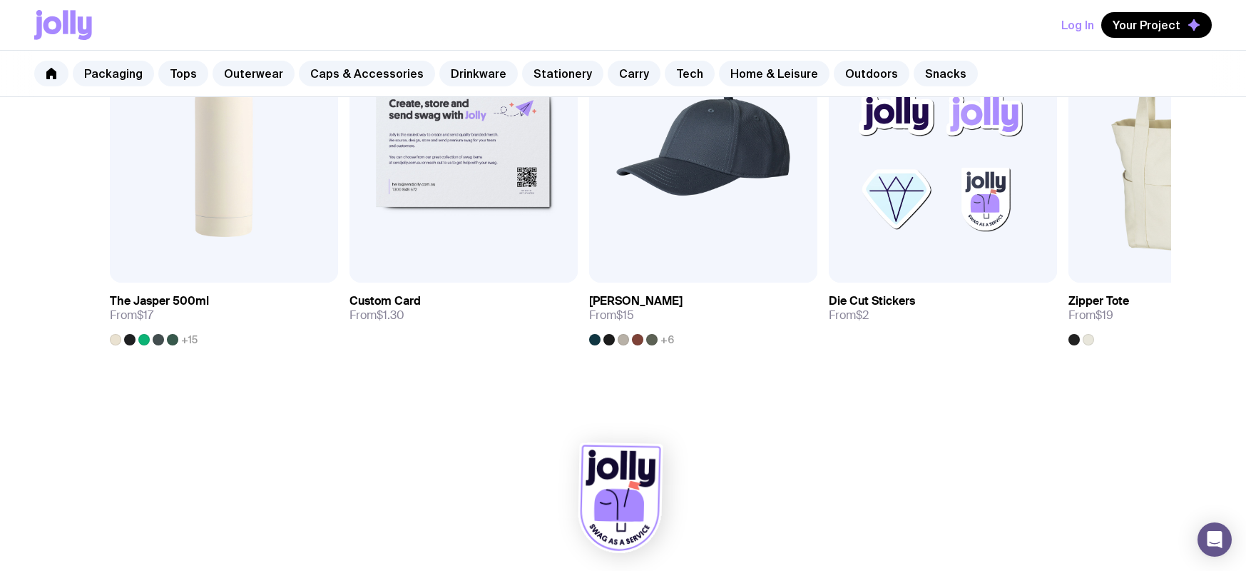
scroll to position [359, 0]
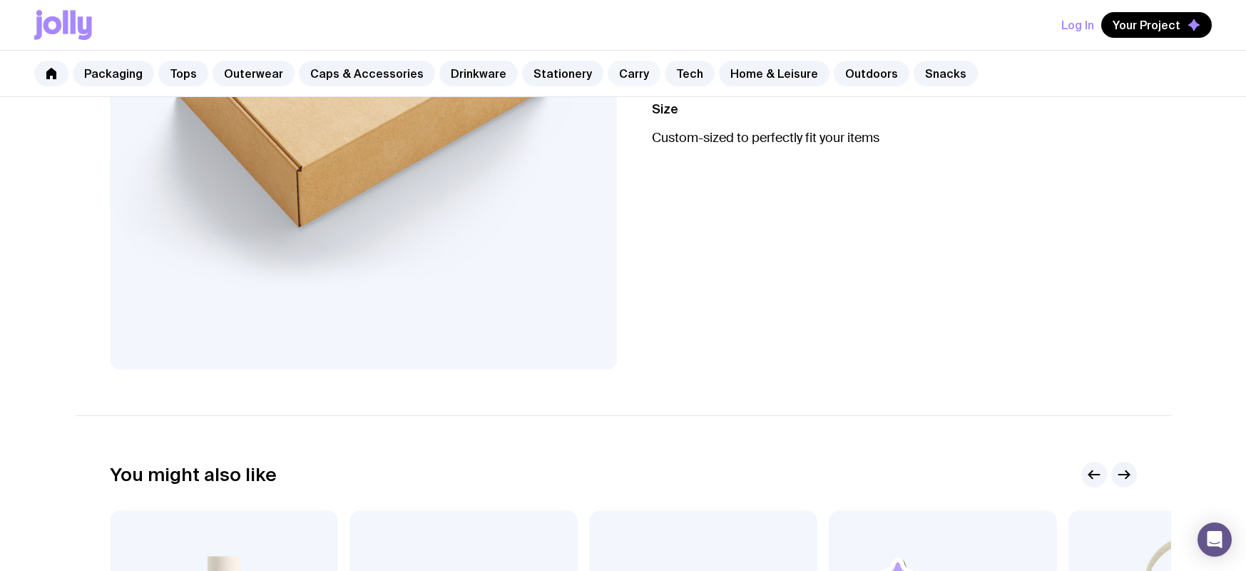
click at [623, 70] on link "Carry" at bounding box center [634, 74] width 53 height 26
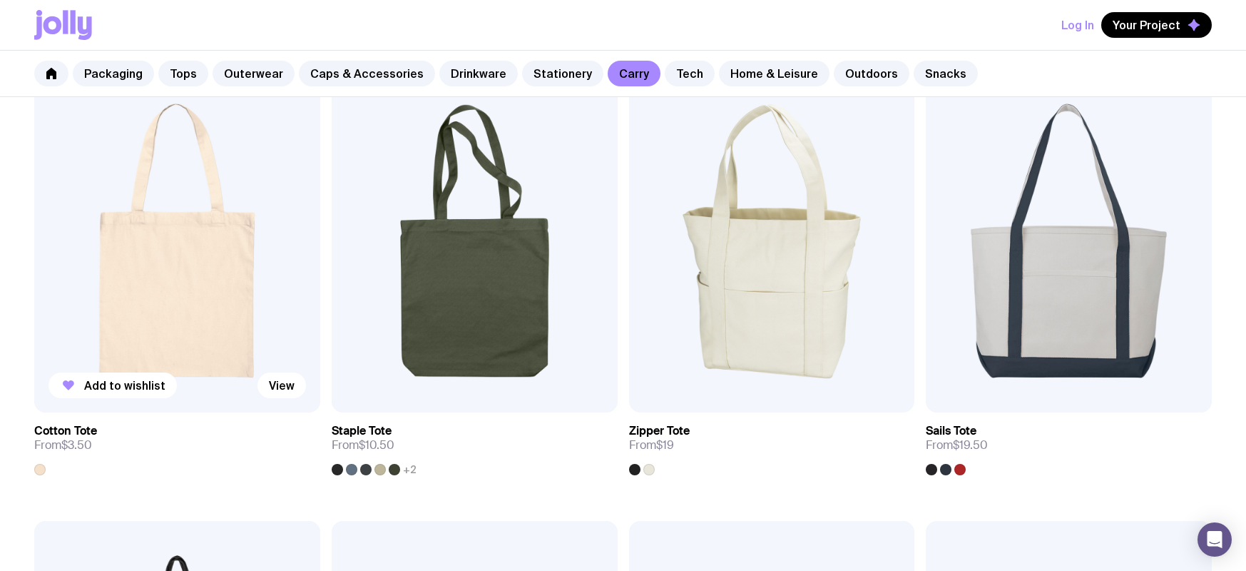
scroll to position [389, 0]
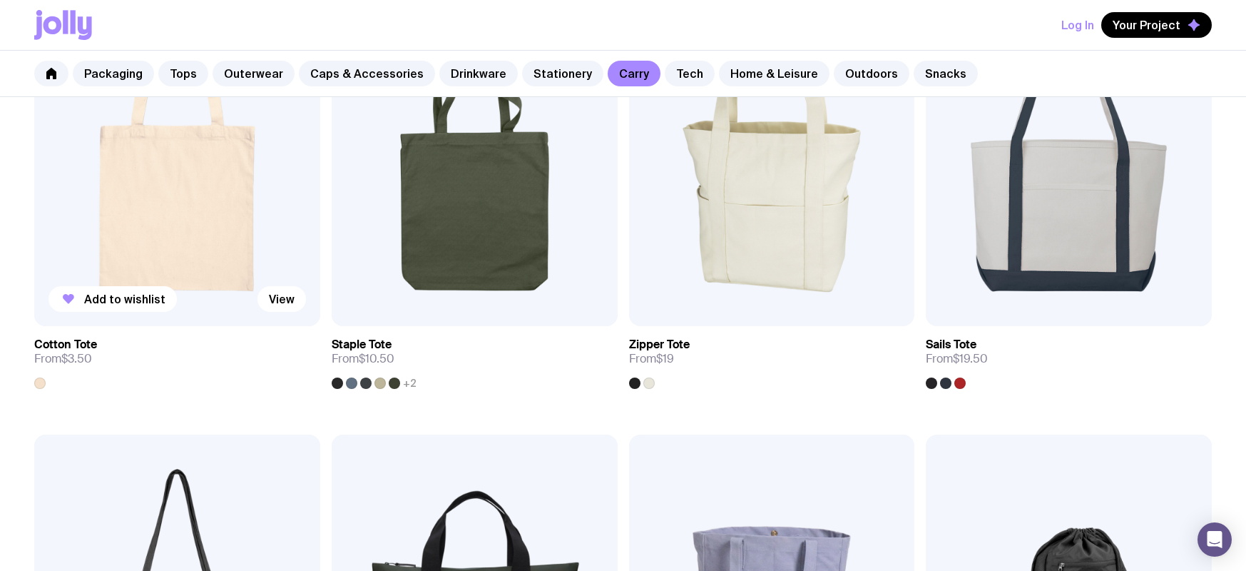
click at [153, 196] on img at bounding box center [177, 154] width 286 height 343
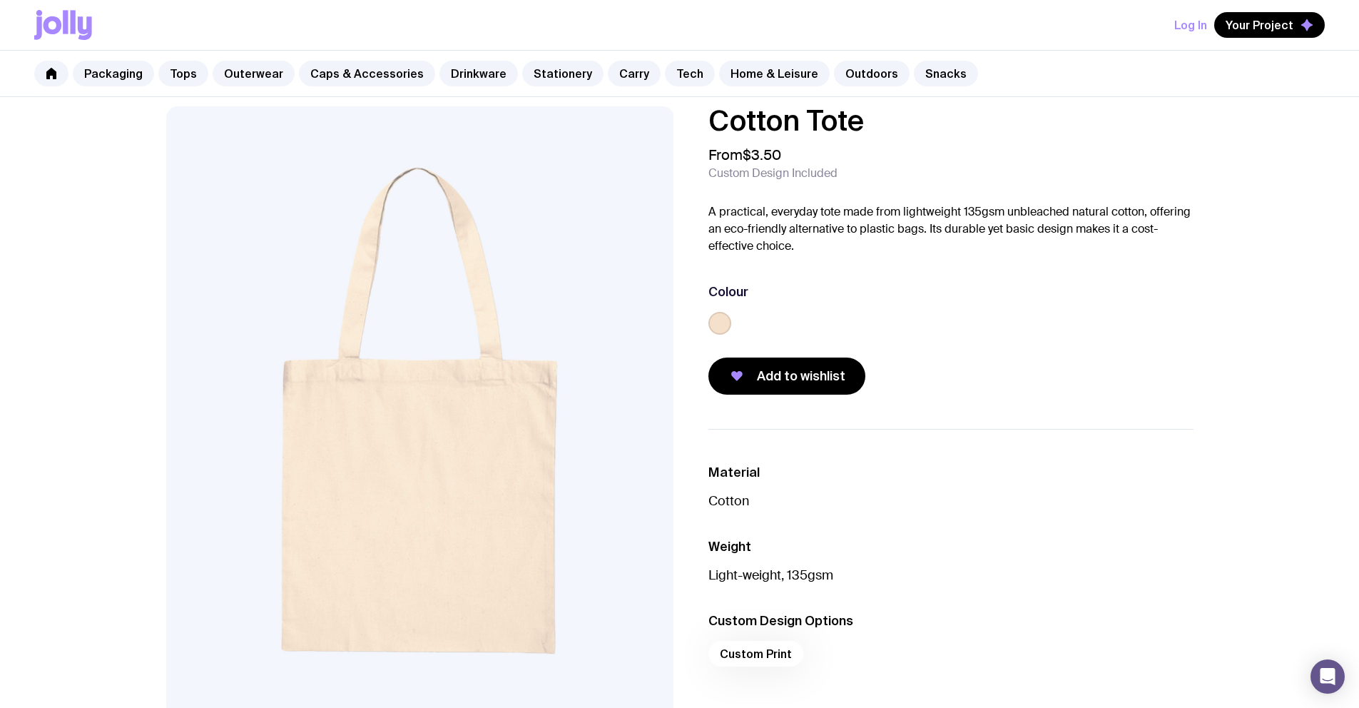
scroll to position [18, 0]
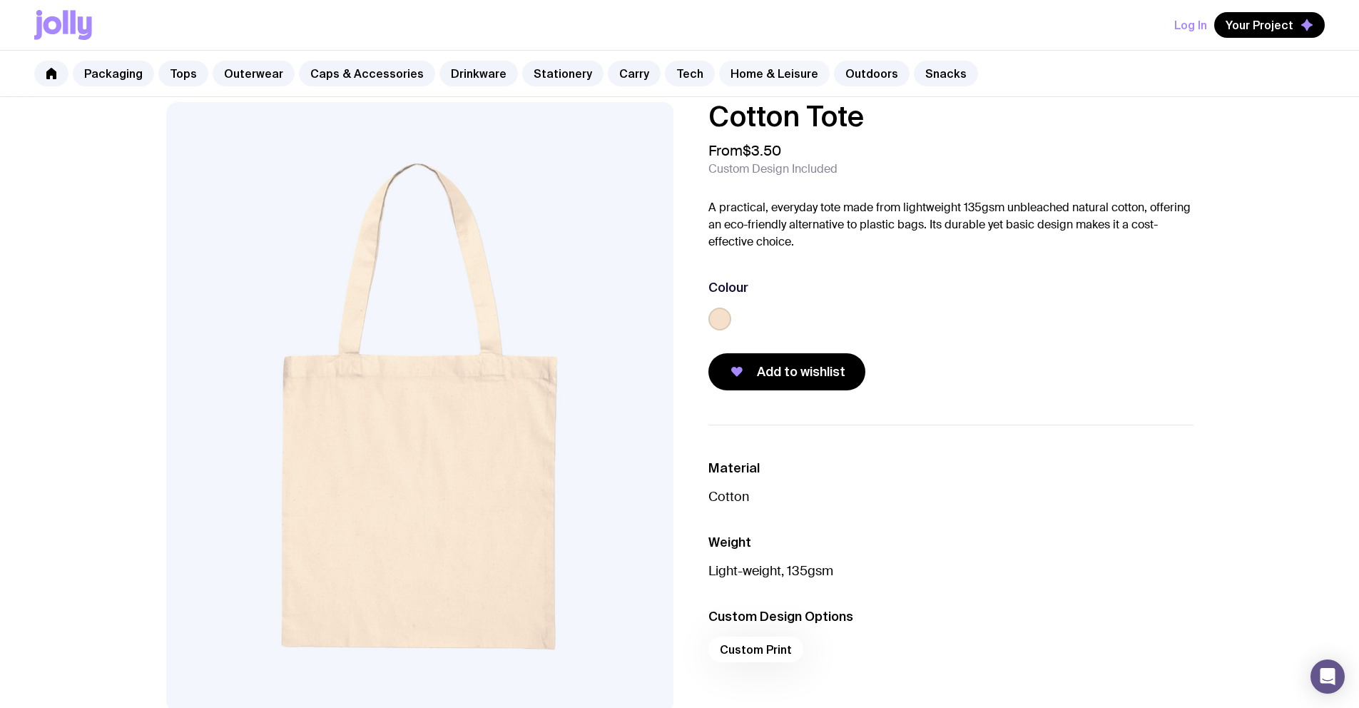
click at [748, 76] on link "Home & Leisure" at bounding box center [774, 74] width 111 height 26
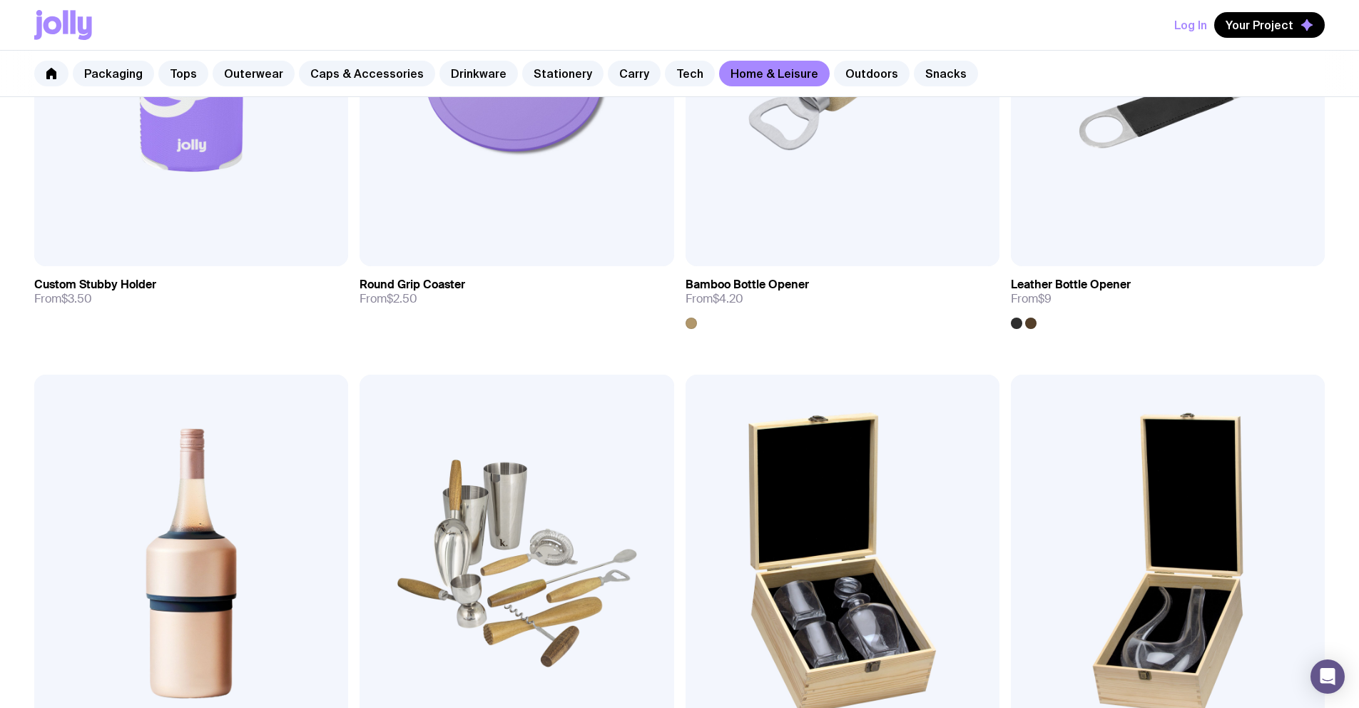
scroll to position [6, 0]
